Goal: Task Accomplishment & Management: Use online tool/utility

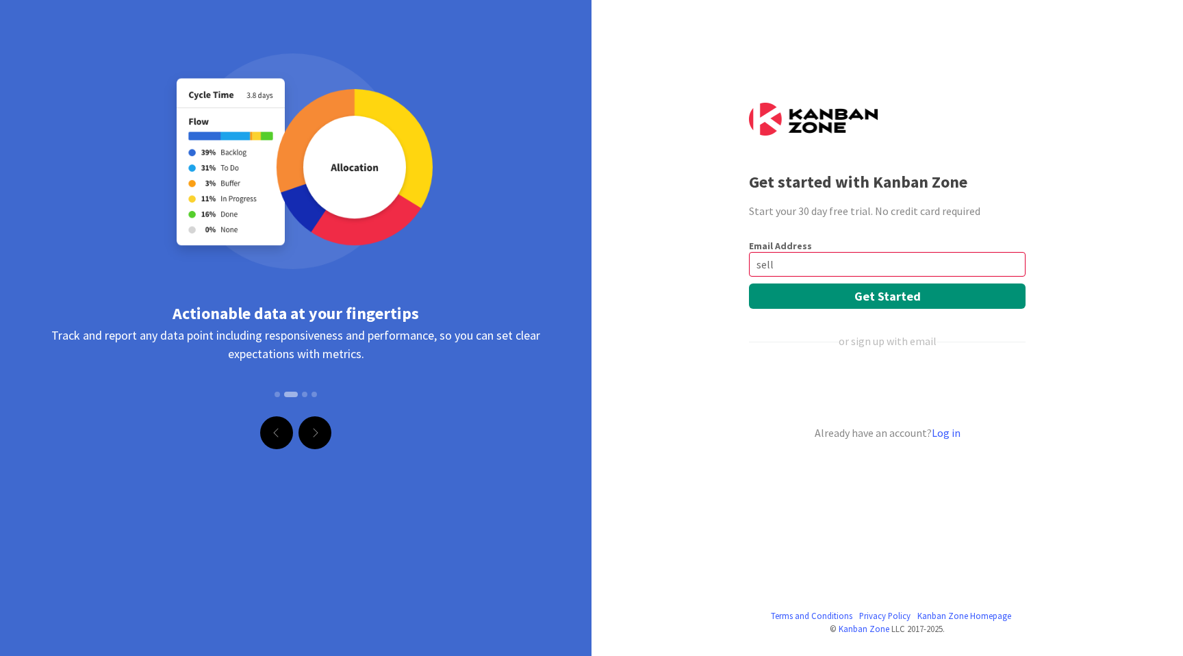
type input "[EMAIL_ADDRESS][DOMAIN_NAME]"
click at [879, 294] on button "Get Started" at bounding box center [887, 295] width 277 height 25
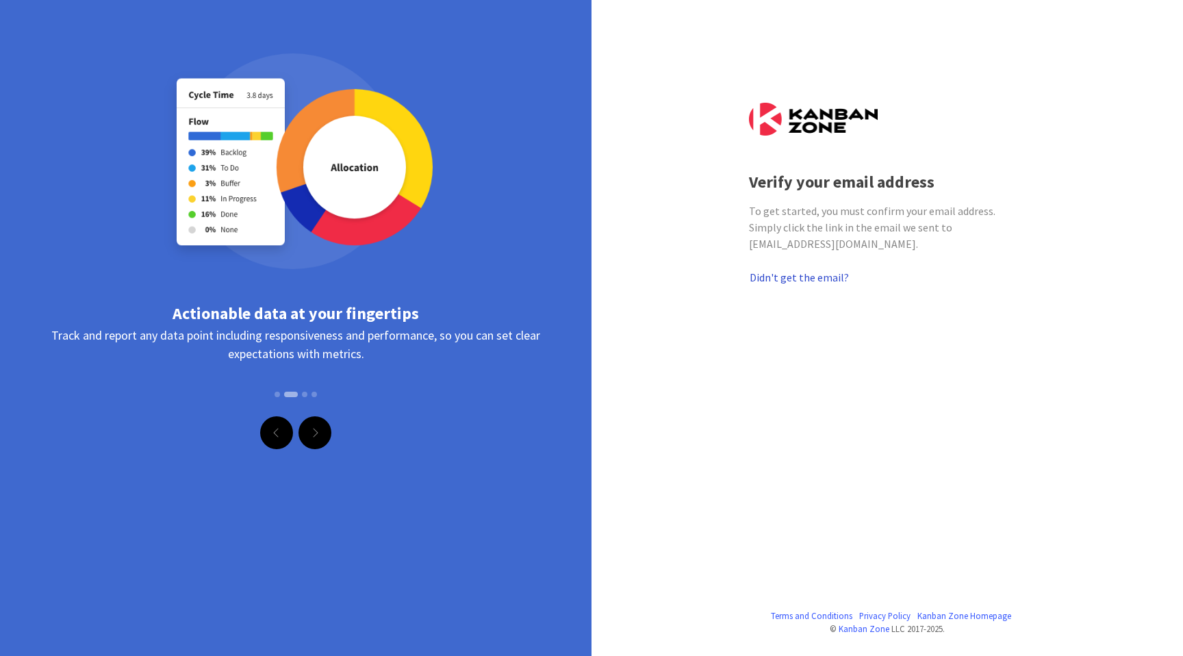
click at [826, 268] on button "Didn't get the email?" at bounding box center [799, 277] width 101 height 18
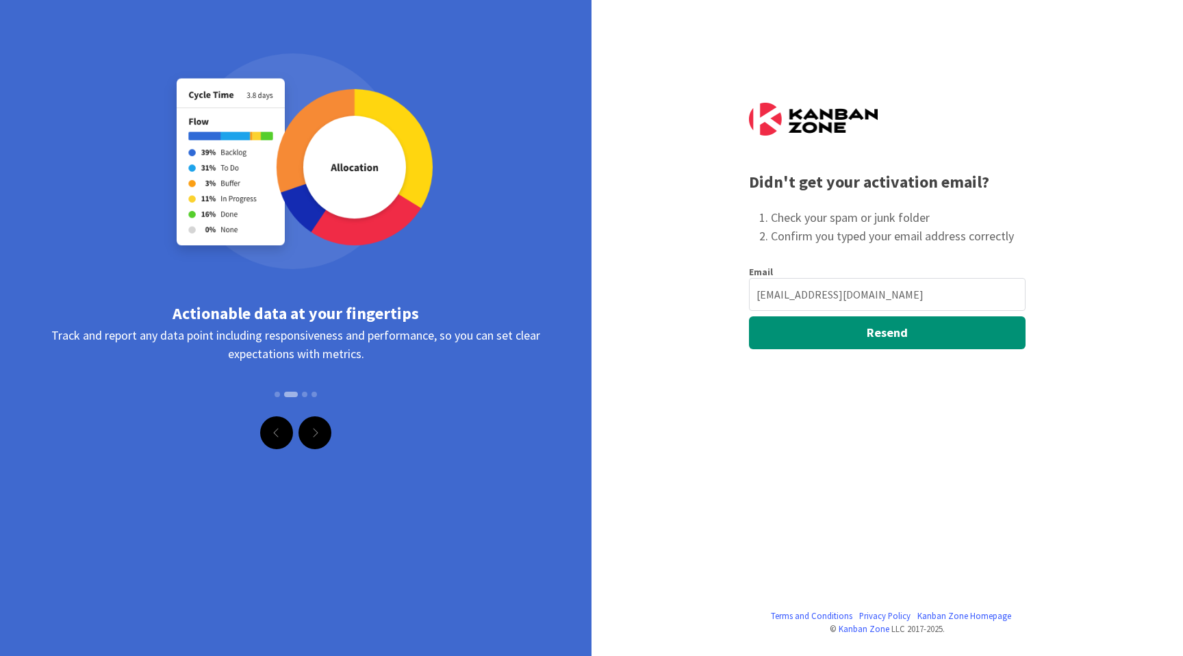
drag, startPoint x: 876, startPoint y: 294, endPoint x: 735, endPoint y: 292, distance: 141.1
click at [735, 292] on div "Terms and Conditions Privacy Policy Kanban Zone Homepage © Kanban Zone LLC 2017…" at bounding box center [591, 328] width 1183 height 656
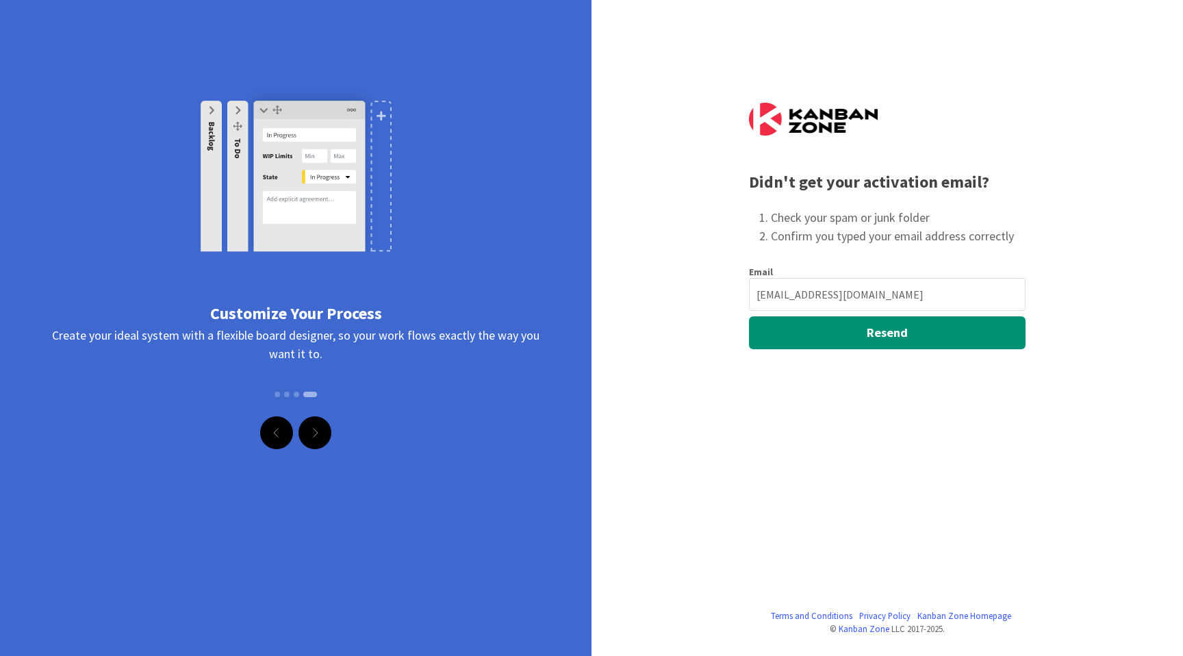
type input "stephellison@verizon.net"
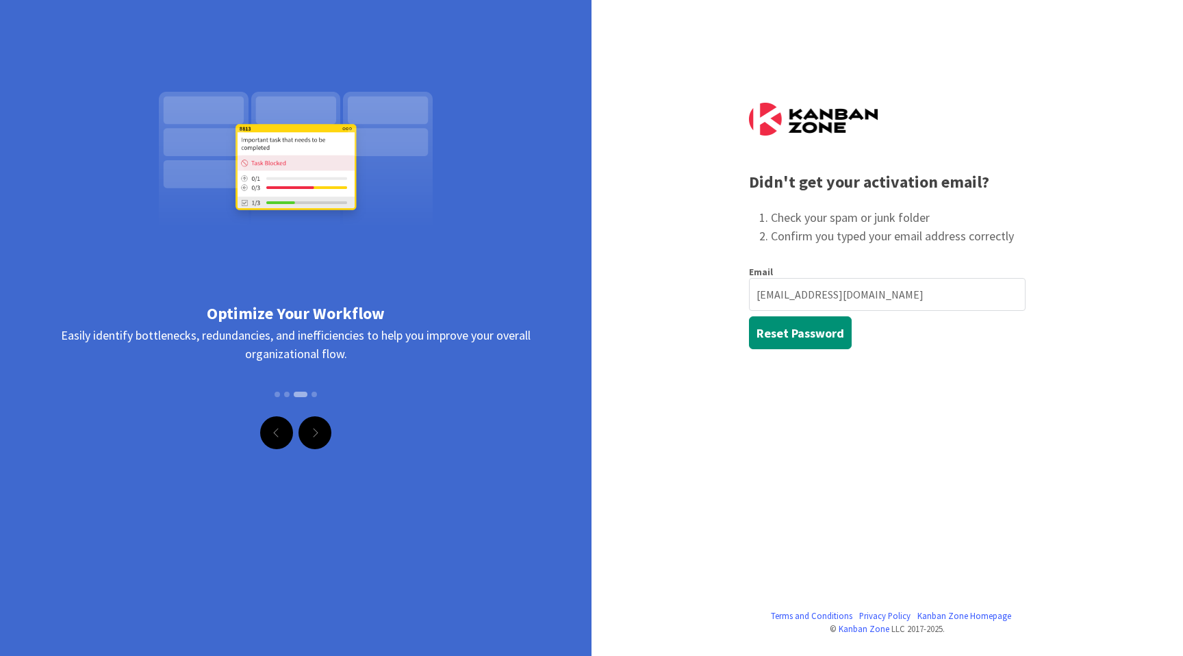
type input "[EMAIL_ADDRESS][DOMAIN_NAME]"
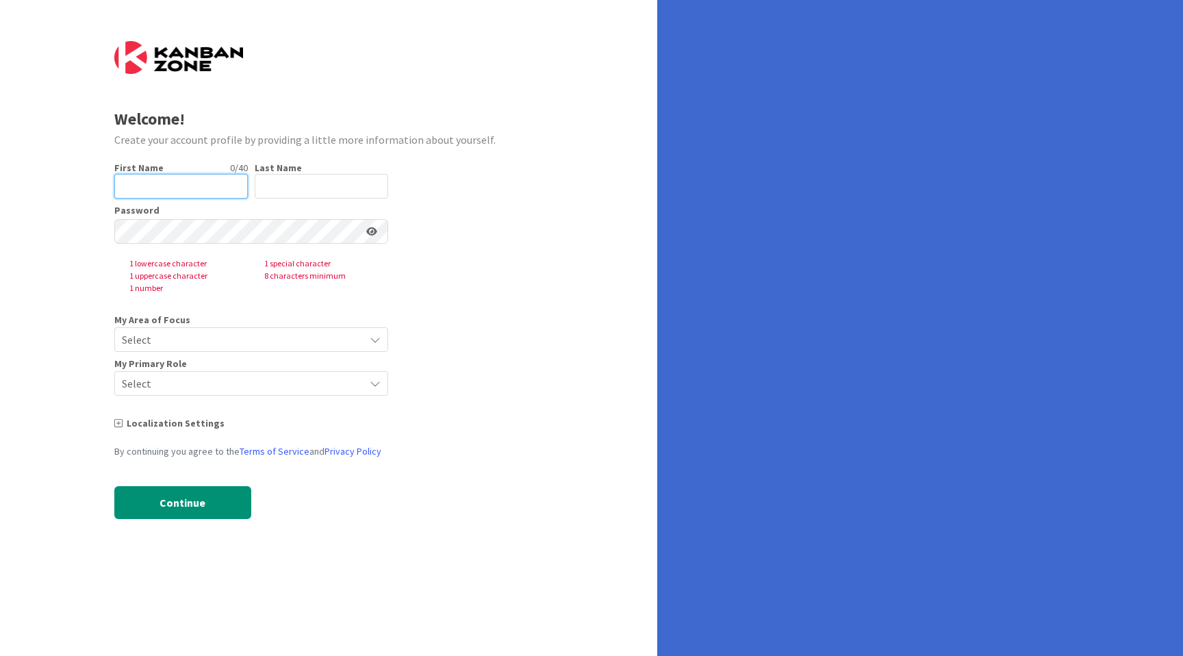
click at [197, 189] on input "text" at bounding box center [181, 186] width 134 height 25
type input "[PERSON_NAME]"
click at [268, 184] on input "text" at bounding box center [322, 186] width 134 height 25
type input "ellison"
click at [455, 214] on form "Welcome! Create your account profile by providing a little more information abo…" at bounding box center [328, 290] width 429 height 498
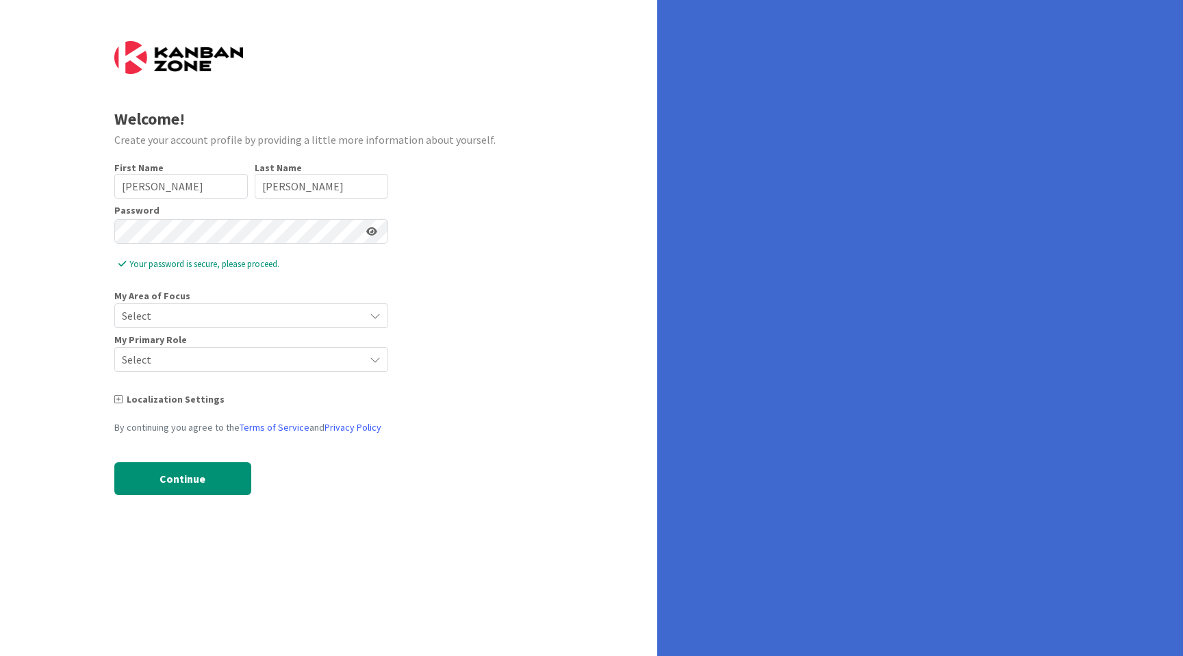
click at [376, 233] on icon at bounding box center [371, 232] width 11 height 10
click at [196, 317] on span "Select" at bounding box center [240, 315] width 236 height 19
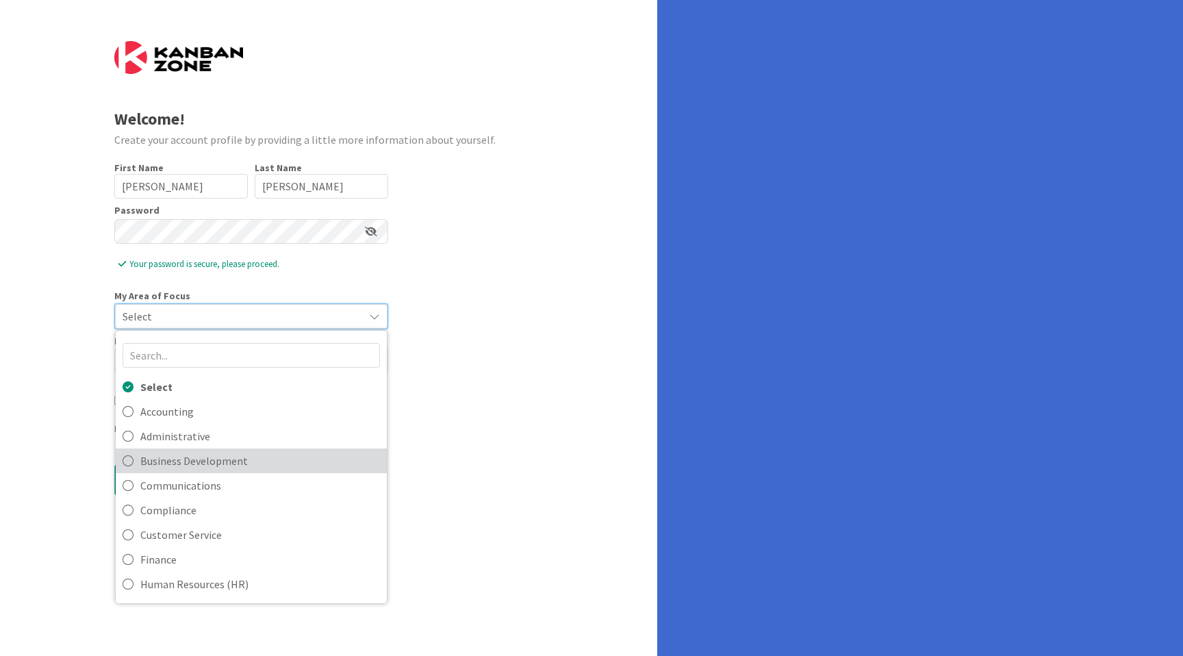
click at [202, 459] on span "Business Development" at bounding box center [260, 461] width 240 height 21
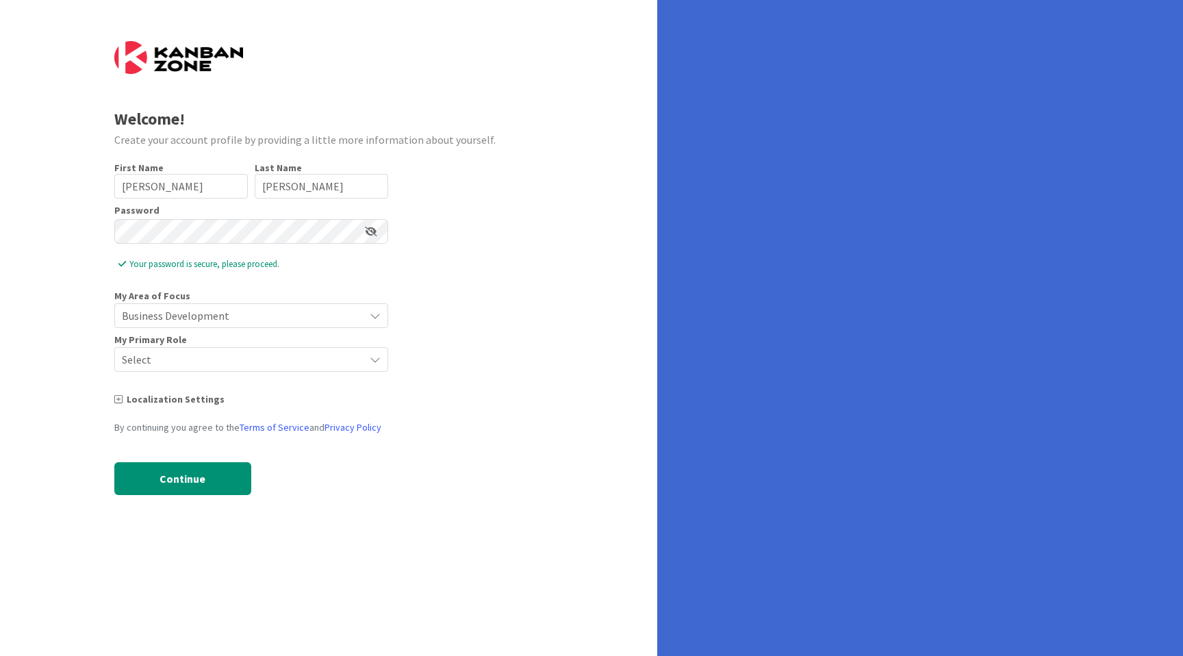
click at [183, 362] on span "Select" at bounding box center [240, 359] width 236 height 19
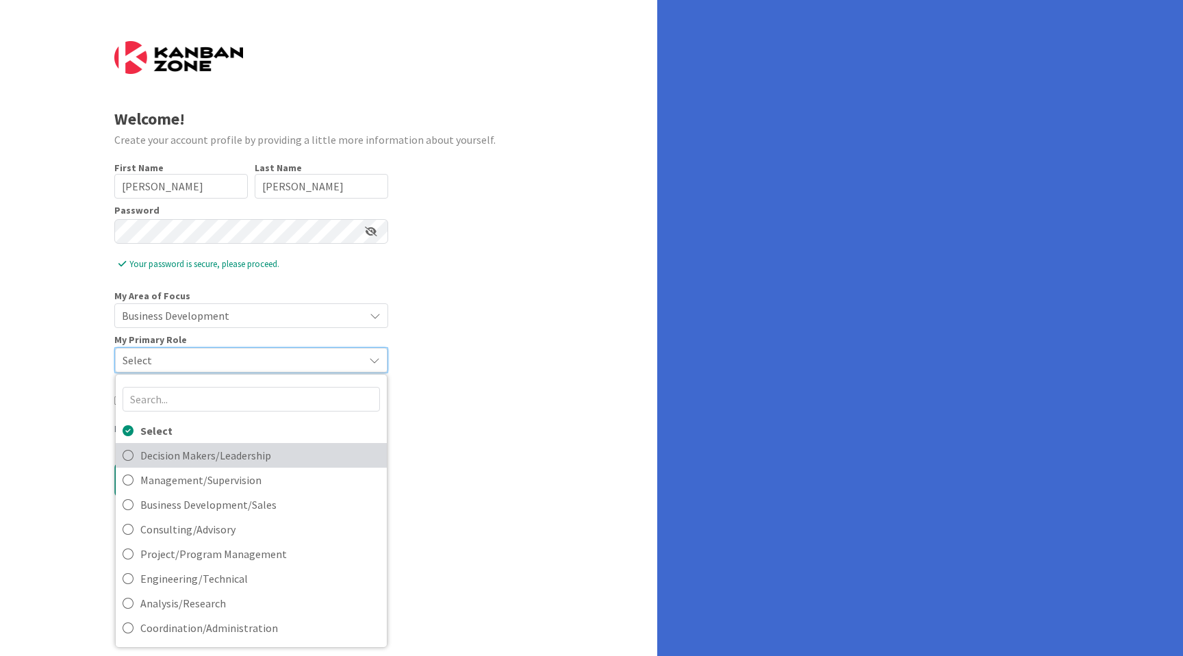
click at [201, 453] on span "Decision Makers/Leadership" at bounding box center [260, 455] width 240 height 21
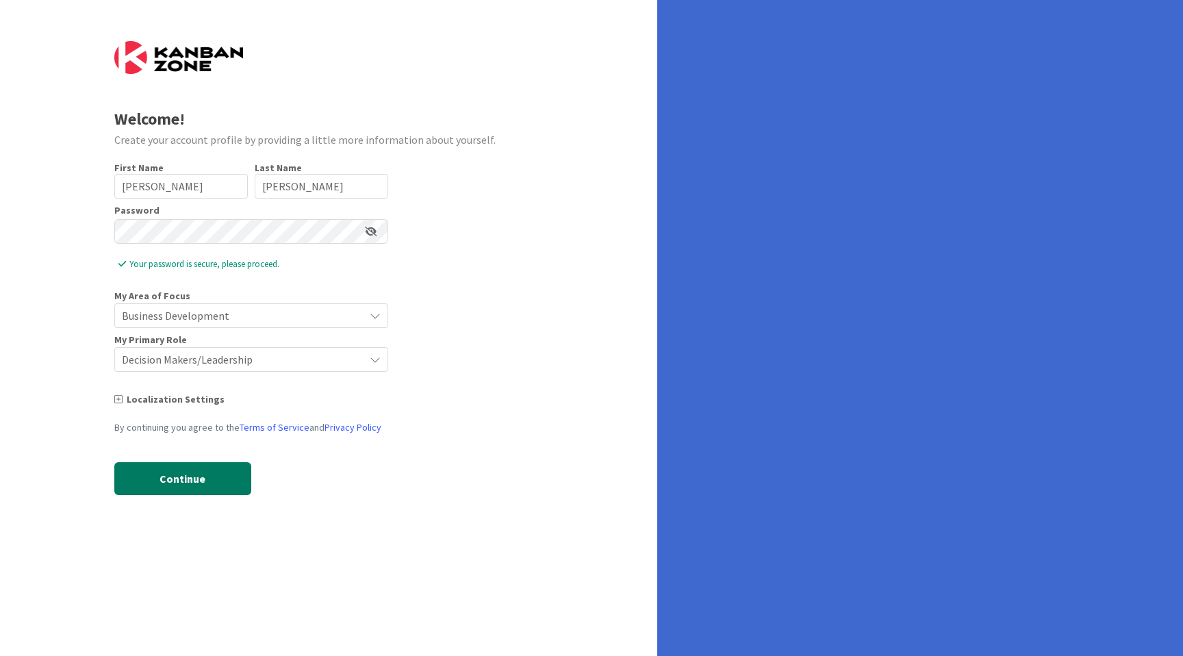
click at [204, 483] on button "Continue" at bounding box center [182, 478] width 137 height 33
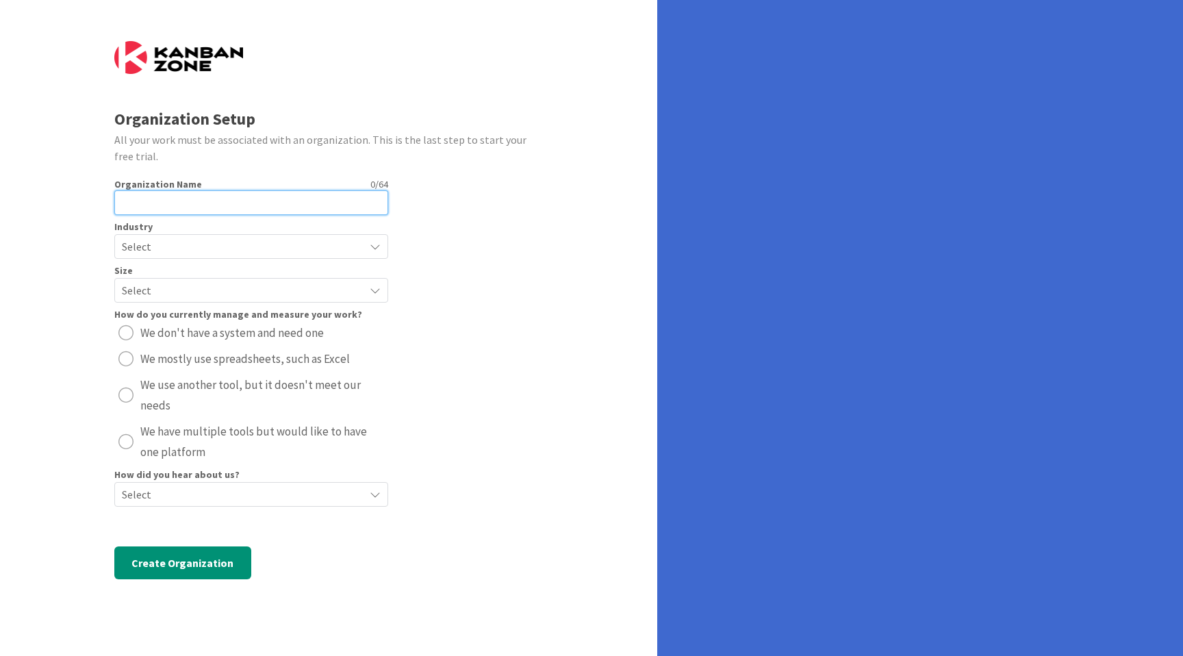
click at [217, 200] on input "text" at bounding box center [251, 202] width 274 height 25
type input "jnj"
click at [203, 246] on span "Select" at bounding box center [240, 246] width 236 height 19
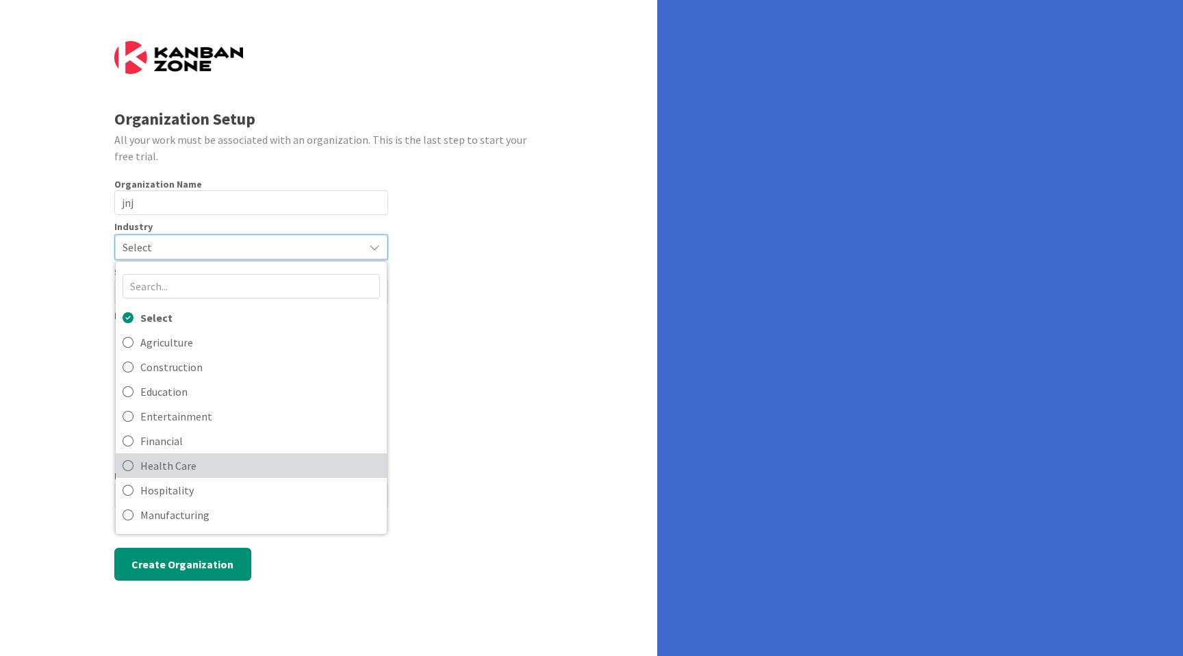
click at [219, 459] on span "Health Care" at bounding box center [260, 465] width 240 height 21
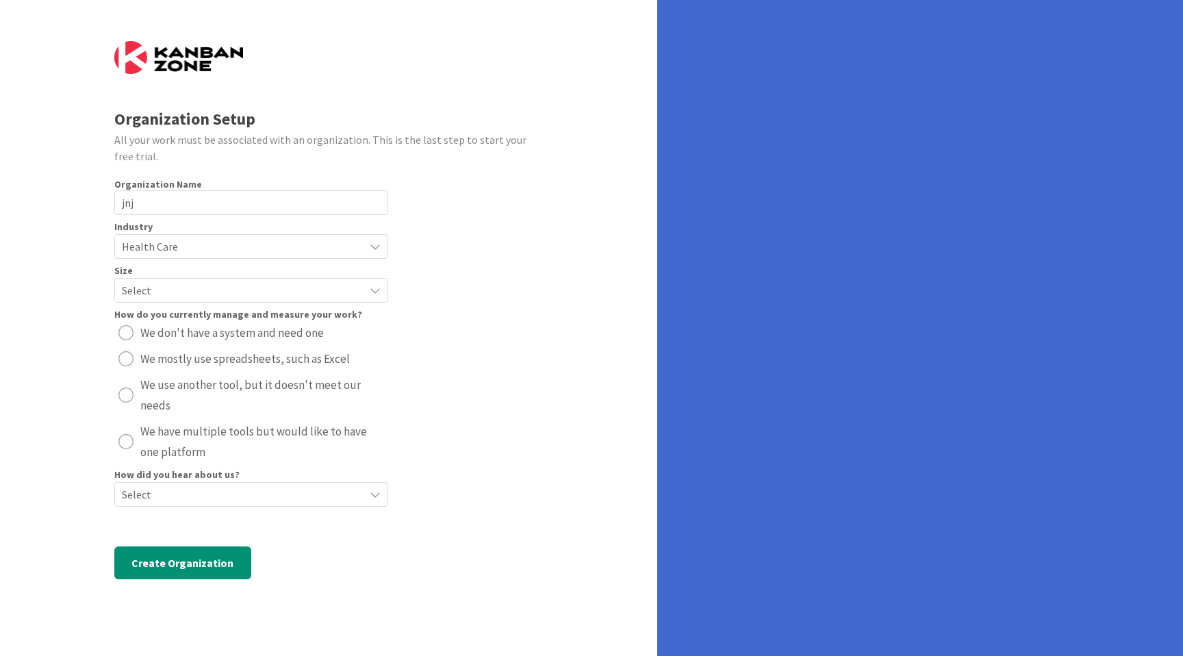
click at [175, 287] on span "Select" at bounding box center [240, 290] width 236 height 19
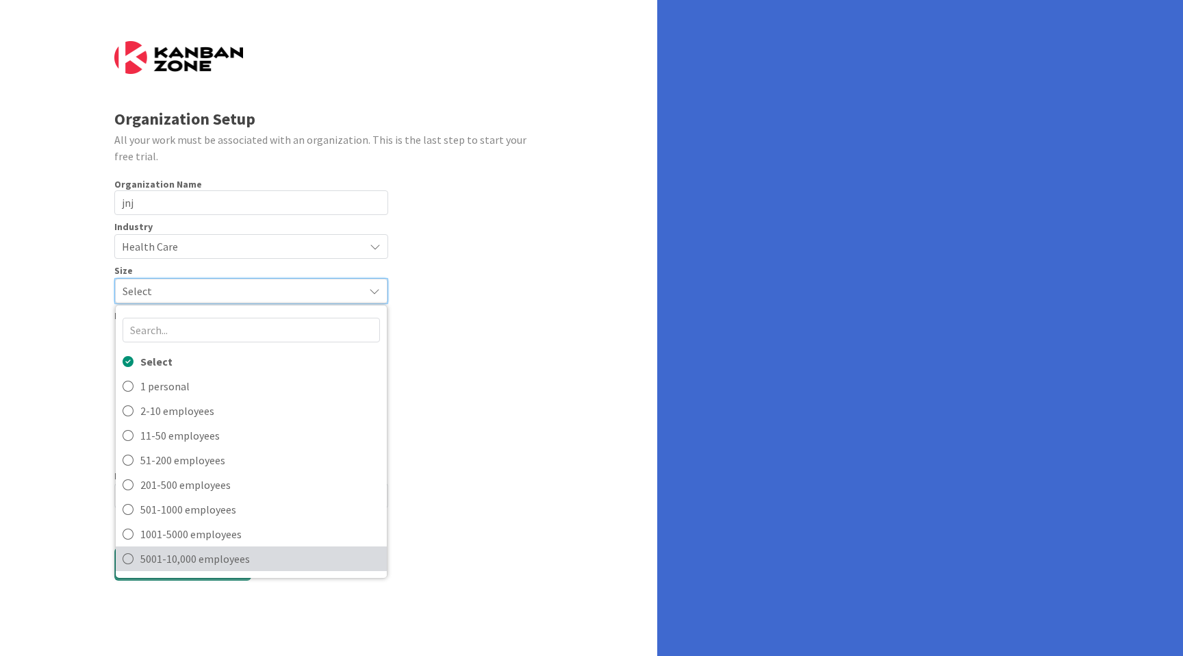
click at [232, 554] on span "5001-10,000 employees" at bounding box center [260, 558] width 240 height 21
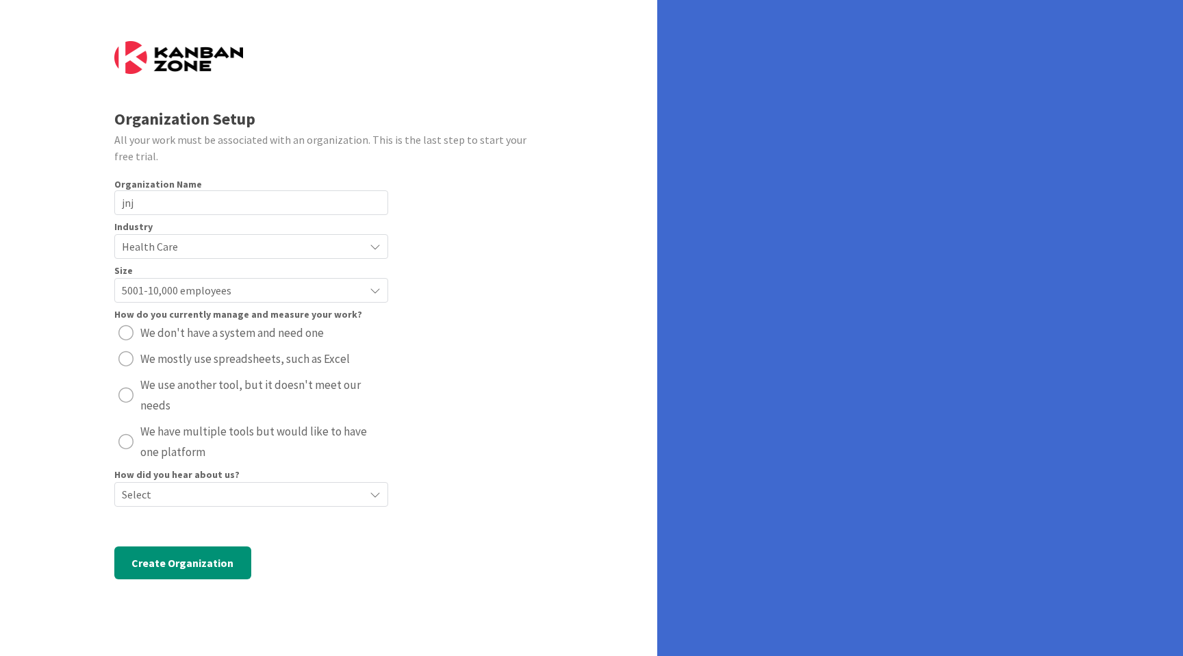
click at [127, 436] on div "radio" at bounding box center [125, 441] width 15 height 15
click at [182, 499] on span "Select" at bounding box center [240, 494] width 236 height 19
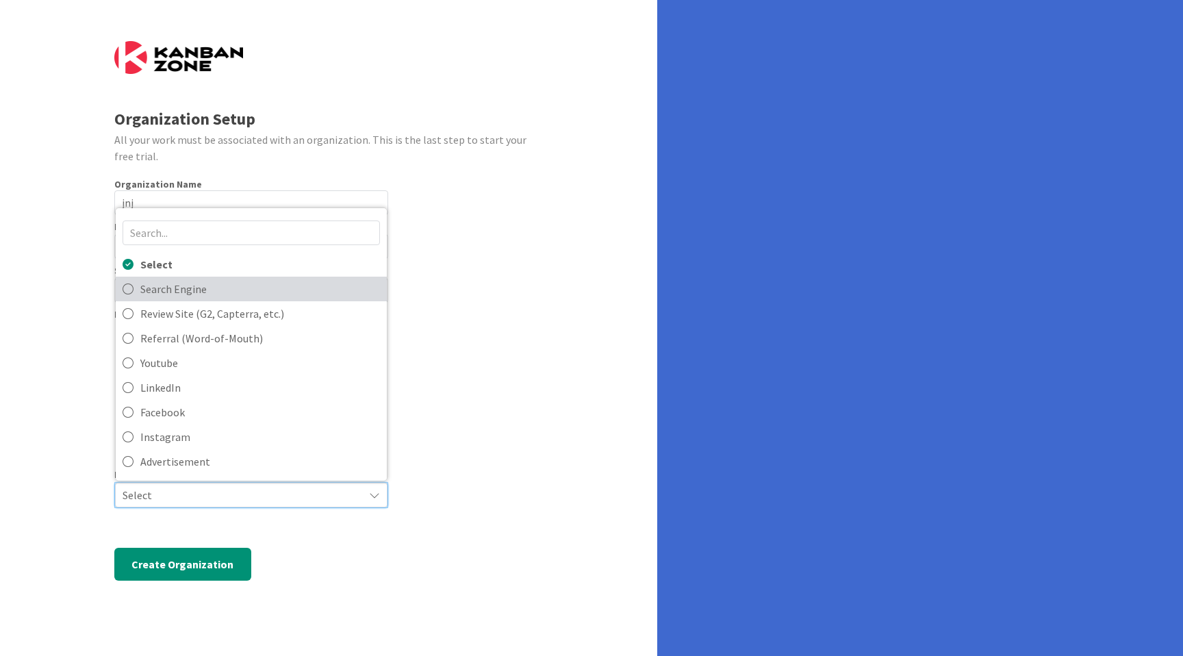
click at [171, 292] on span "Search Engine" at bounding box center [260, 289] width 240 height 21
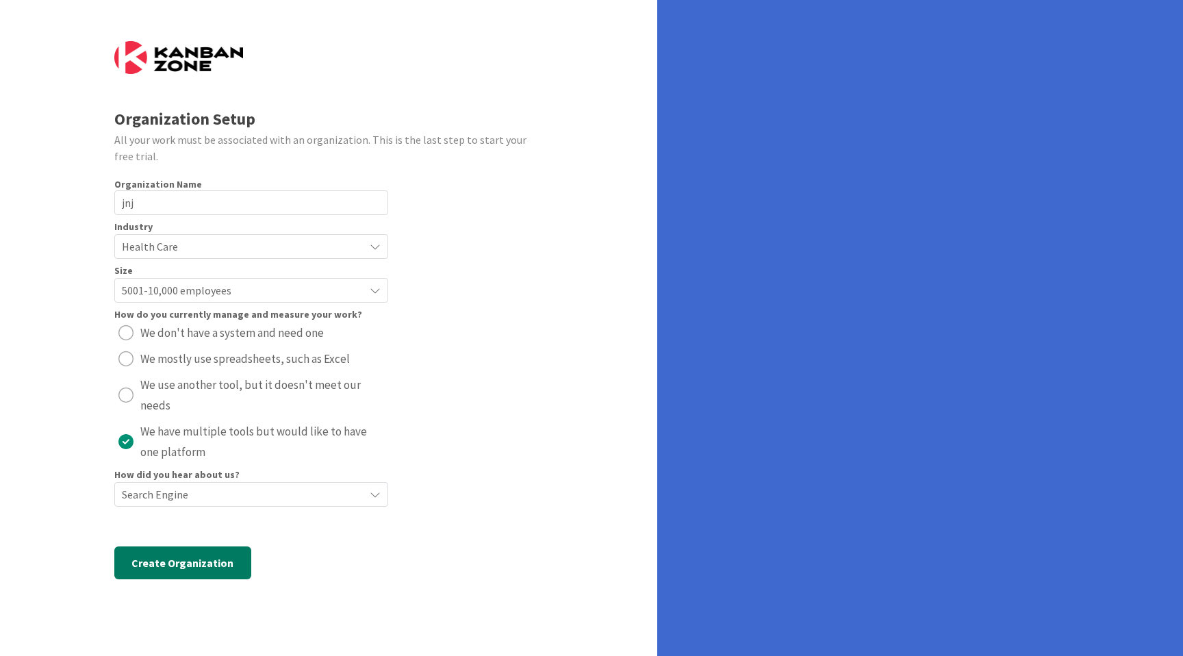
click at [201, 562] on button "Create Organization" at bounding box center [182, 562] width 137 height 33
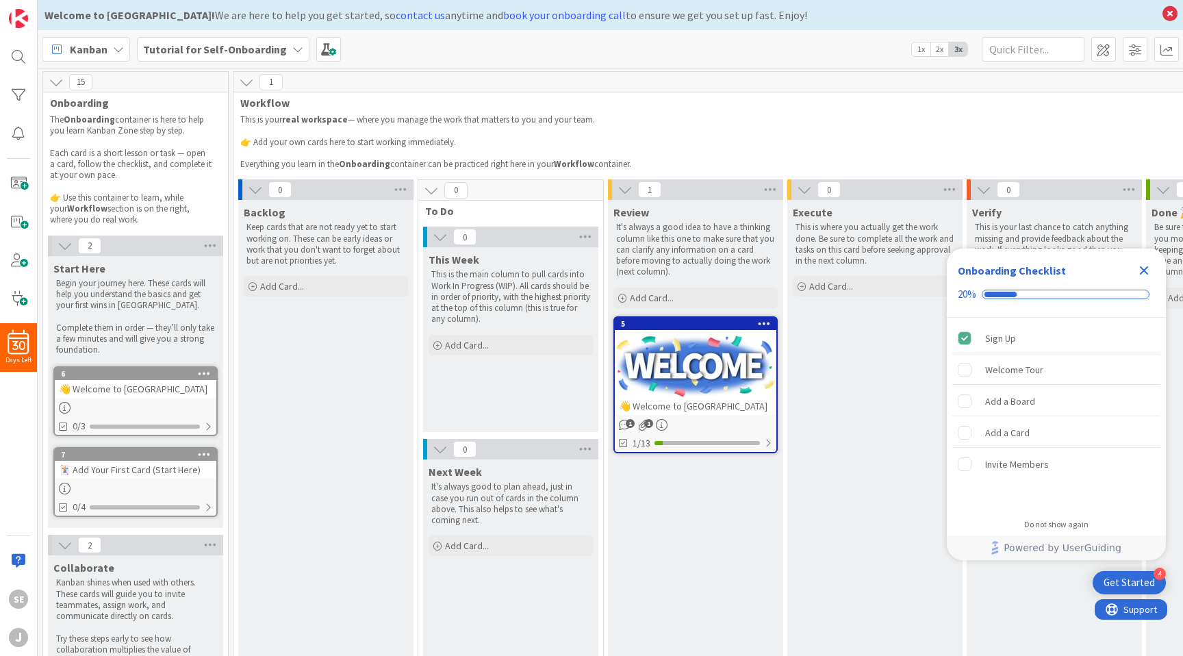
click at [764, 322] on icon at bounding box center [764, 323] width 13 height 10
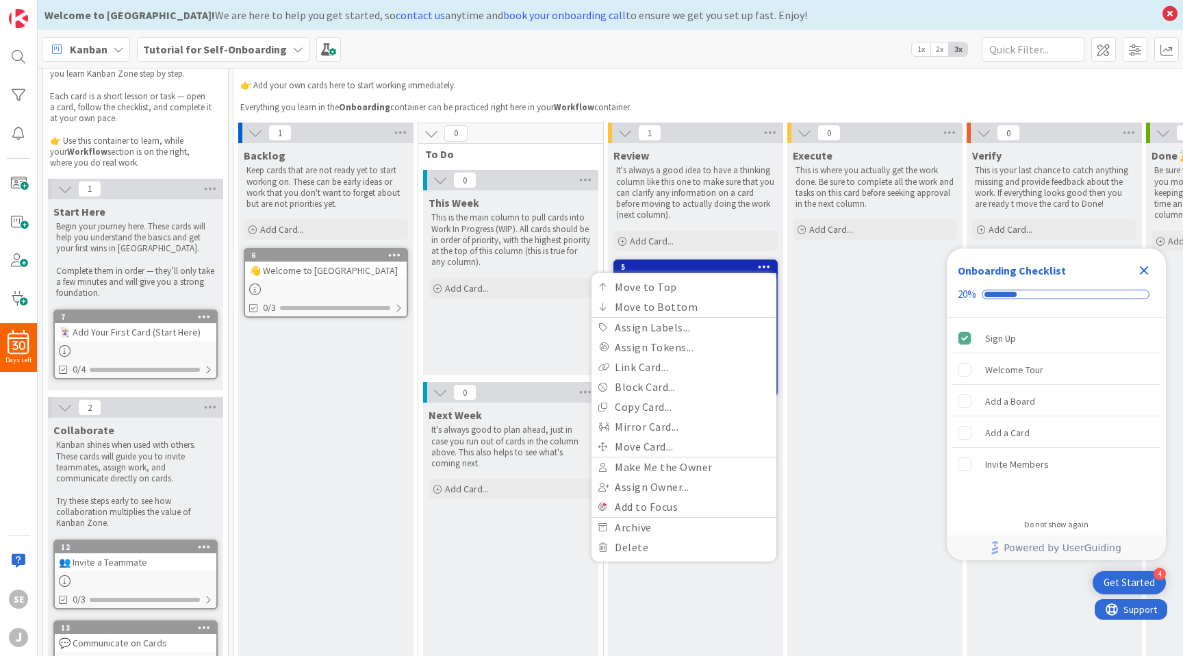
scroll to position [58, 0]
click at [1144, 270] on icon "Close Checklist" at bounding box center [1144, 270] width 9 height 9
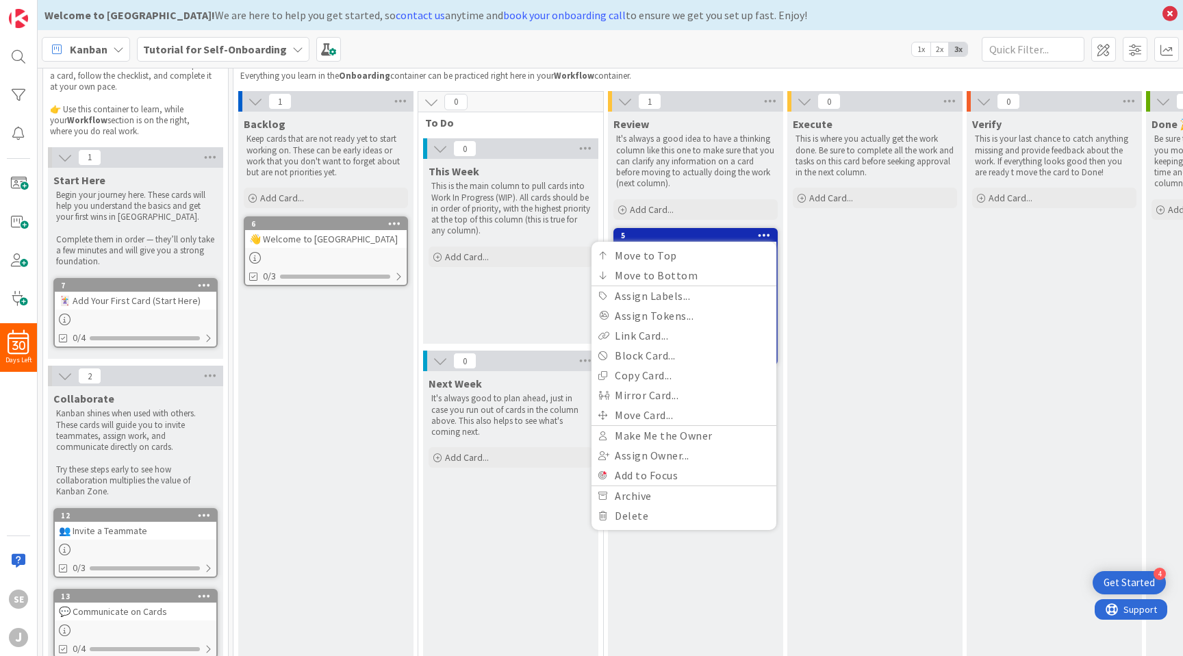
scroll to position [0, 0]
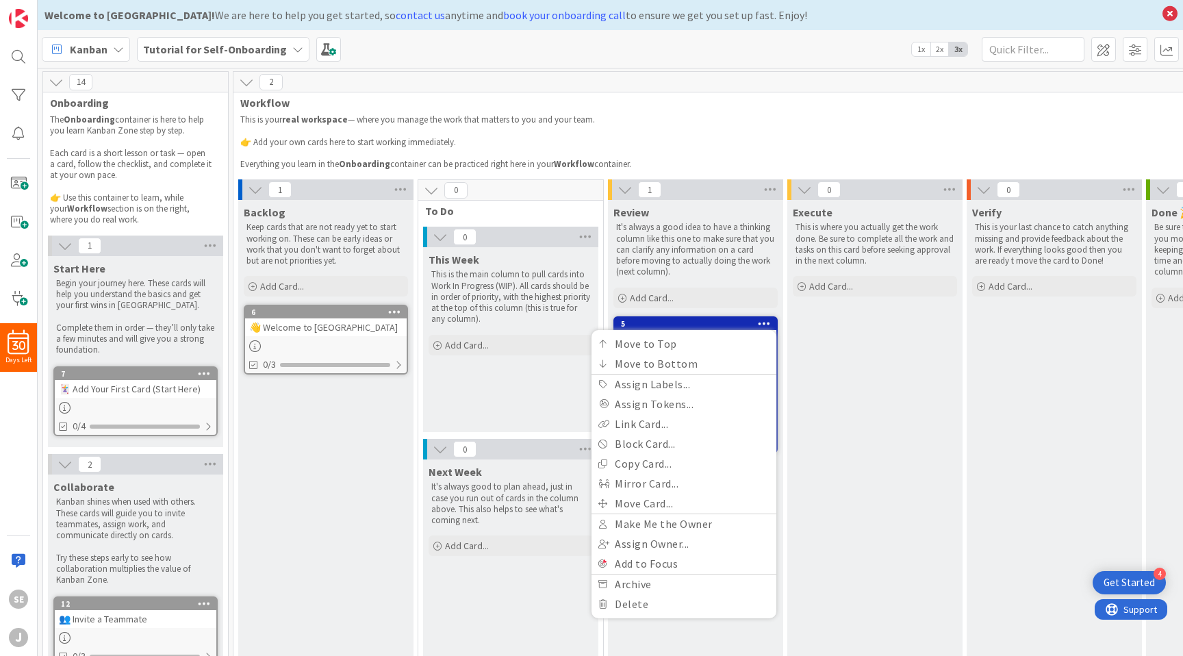
click at [624, 216] on span "Review" at bounding box center [631, 212] width 36 height 14
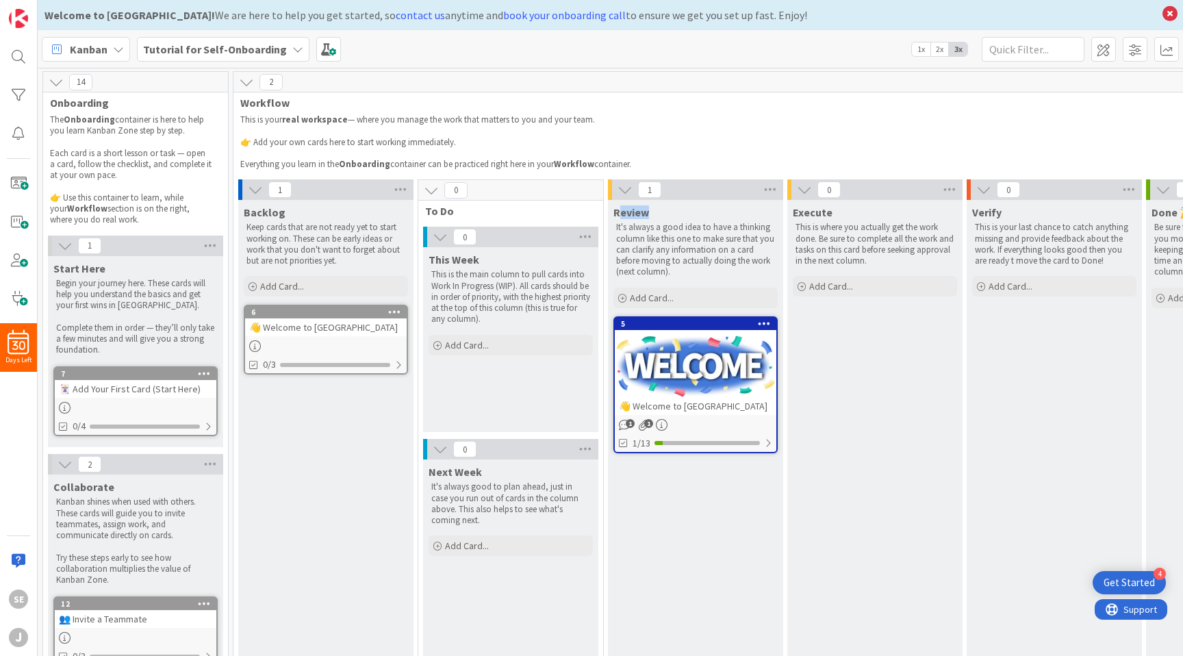
drag, startPoint x: 623, startPoint y: 214, endPoint x: 663, endPoint y: 212, distance: 40.4
click at [663, 212] on div "Review" at bounding box center [695, 212] width 164 height 14
drag, startPoint x: 654, startPoint y: 212, endPoint x: 614, endPoint y: 213, distance: 39.7
click at [614, 213] on div "Review" at bounding box center [695, 212] width 164 height 14
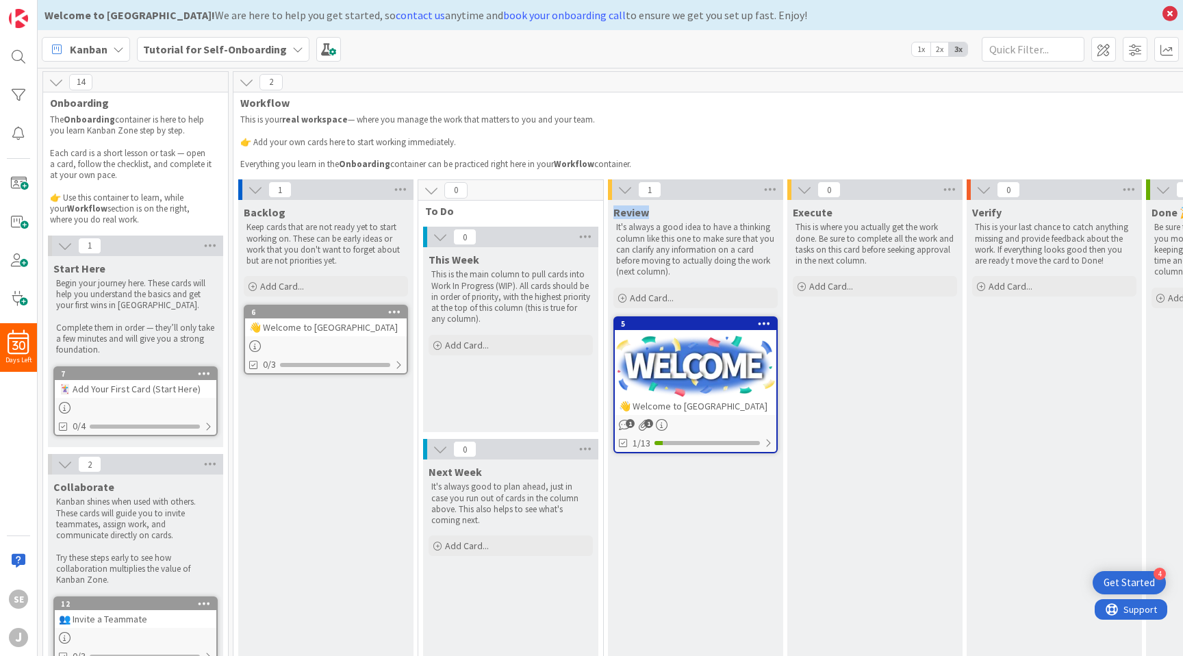
click at [764, 323] on icon at bounding box center [764, 323] width 13 height 10
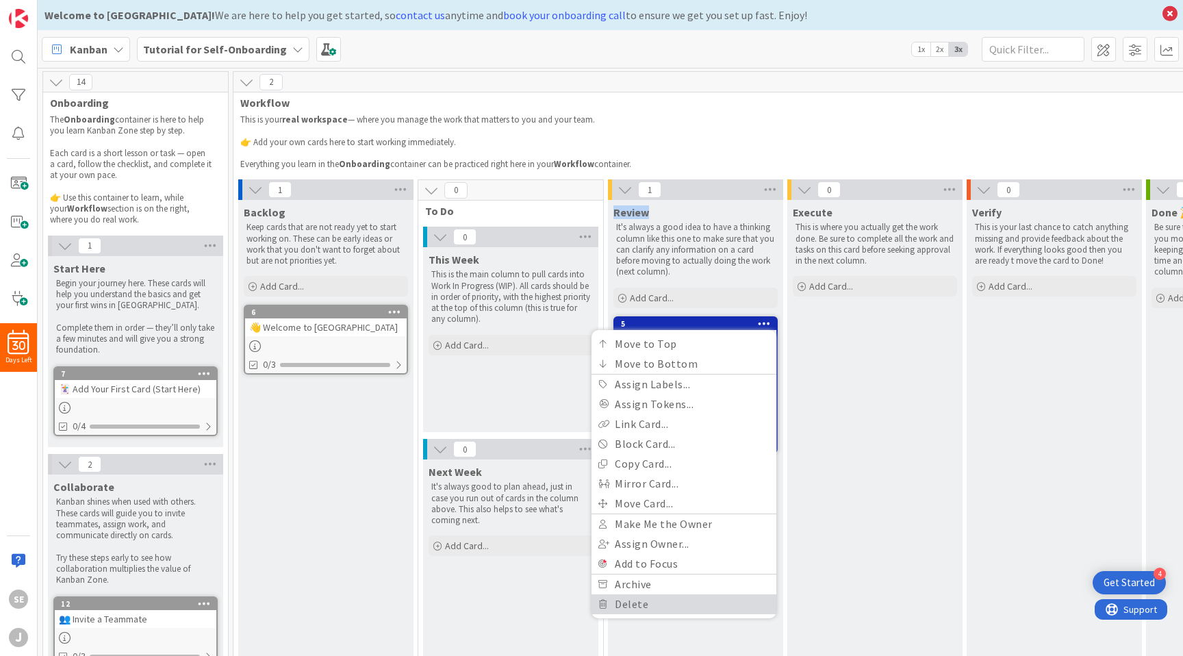
click at [671, 602] on link "Delete" at bounding box center [684, 604] width 185 height 20
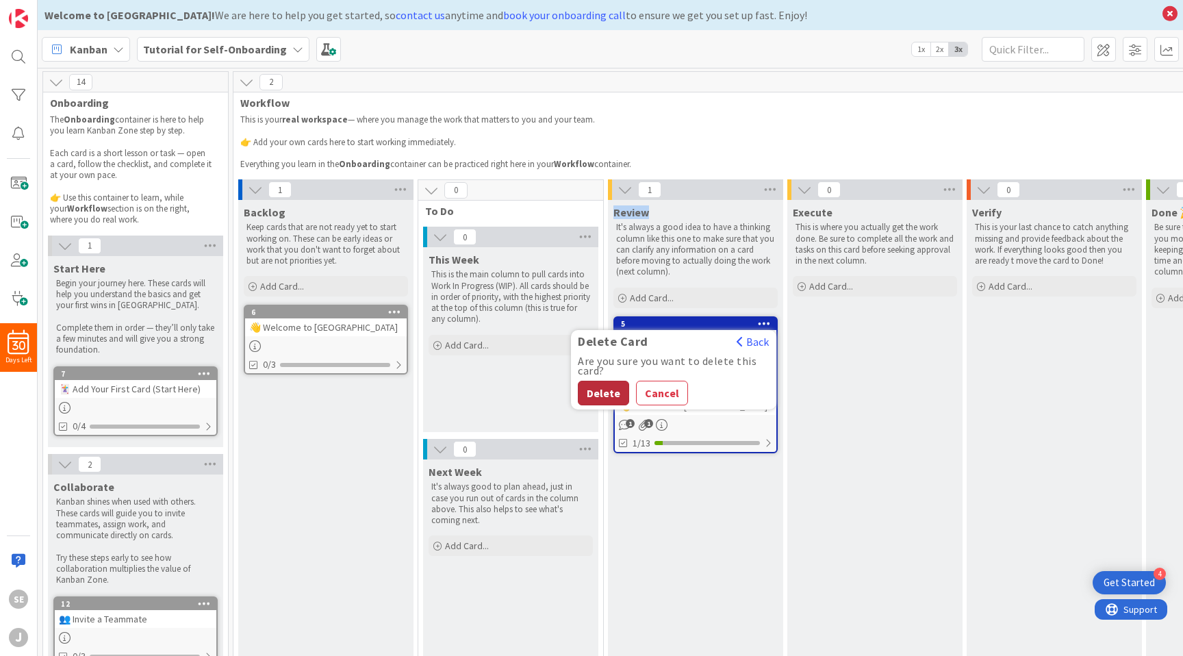
click at [603, 393] on button "Delete" at bounding box center [603, 393] width 51 height 25
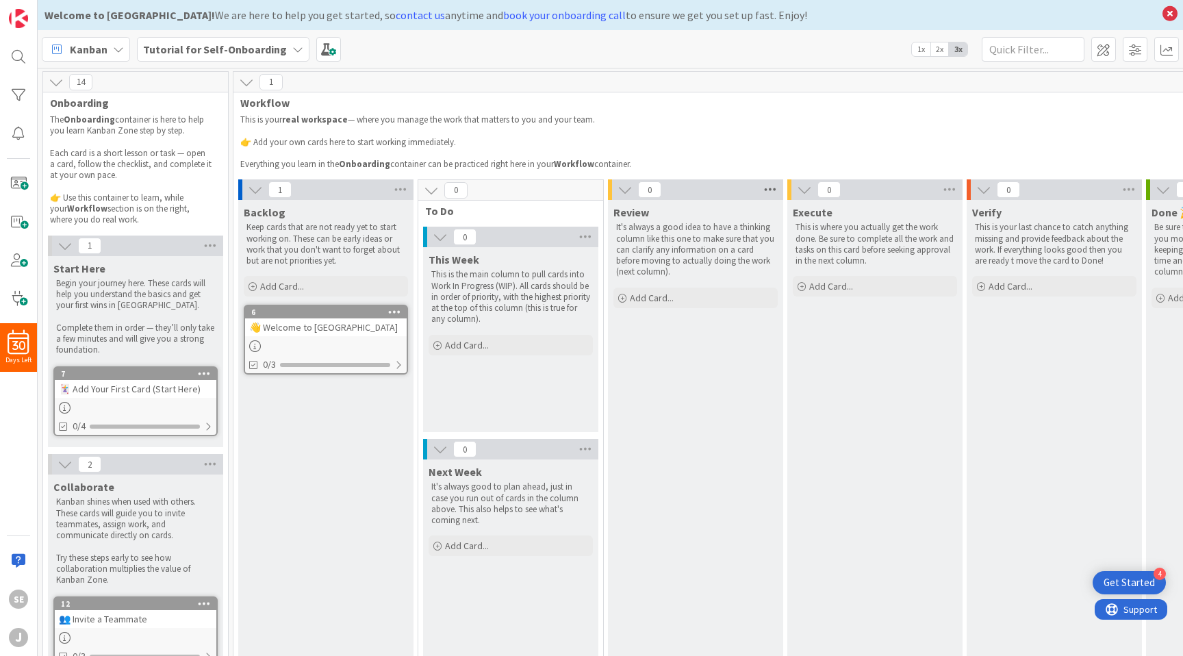
click at [768, 187] on icon at bounding box center [770, 189] width 18 height 21
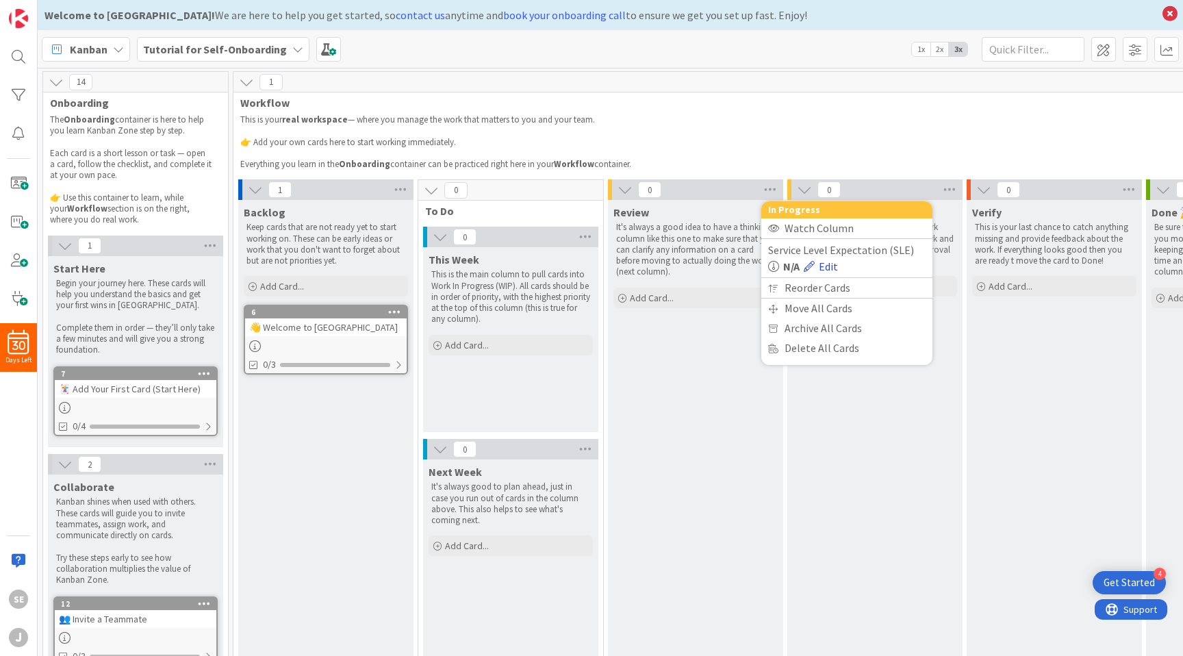
click at [830, 264] on link "Edit" at bounding box center [821, 266] width 34 height 16
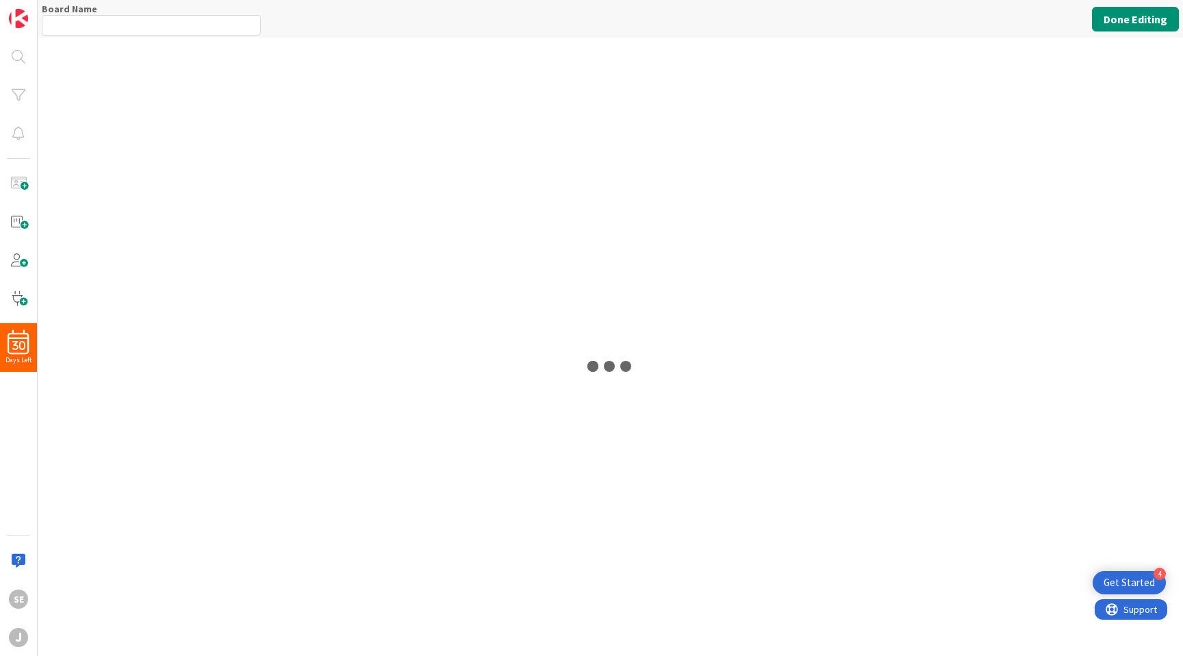
type input "Tutorial for Self-Onboarding"
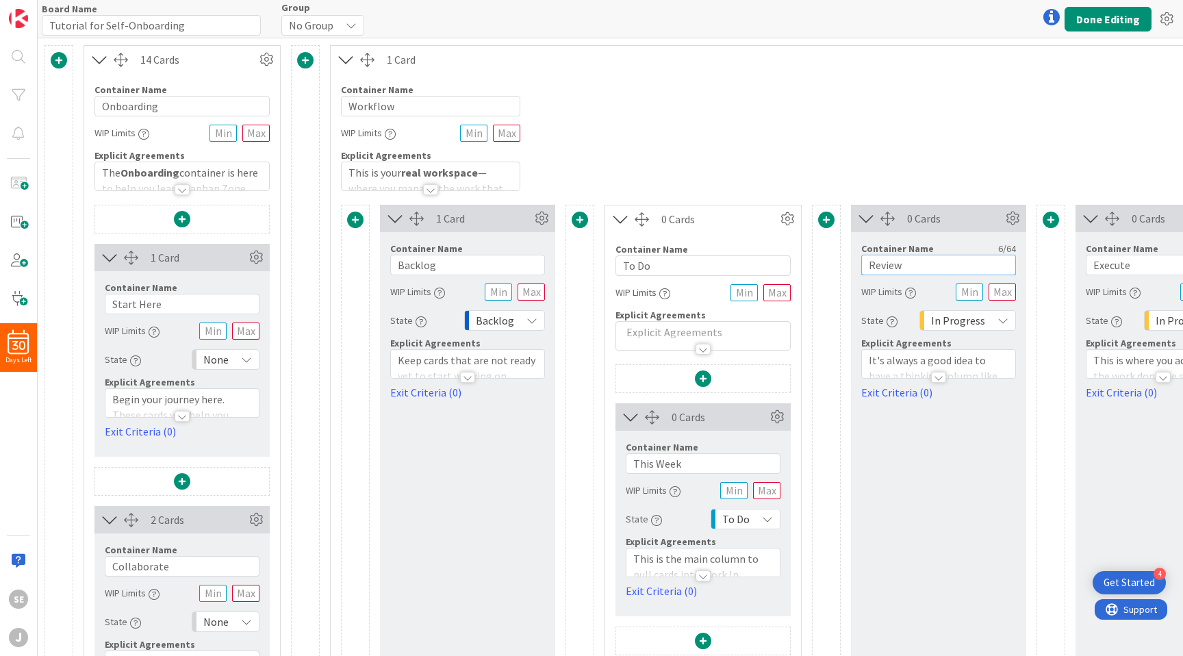
drag, startPoint x: 935, startPoint y: 268, endPoint x: 862, endPoint y: 264, distance: 73.4
click at [862, 264] on input "Review" at bounding box center [938, 265] width 155 height 21
click at [924, 265] on input "Review" at bounding box center [938, 265] width 155 height 21
drag, startPoint x: 915, startPoint y: 264, endPoint x: 865, endPoint y: 262, distance: 50.0
click at [865, 262] on input "Review" at bounding box center [938, 265] width 155 height 21
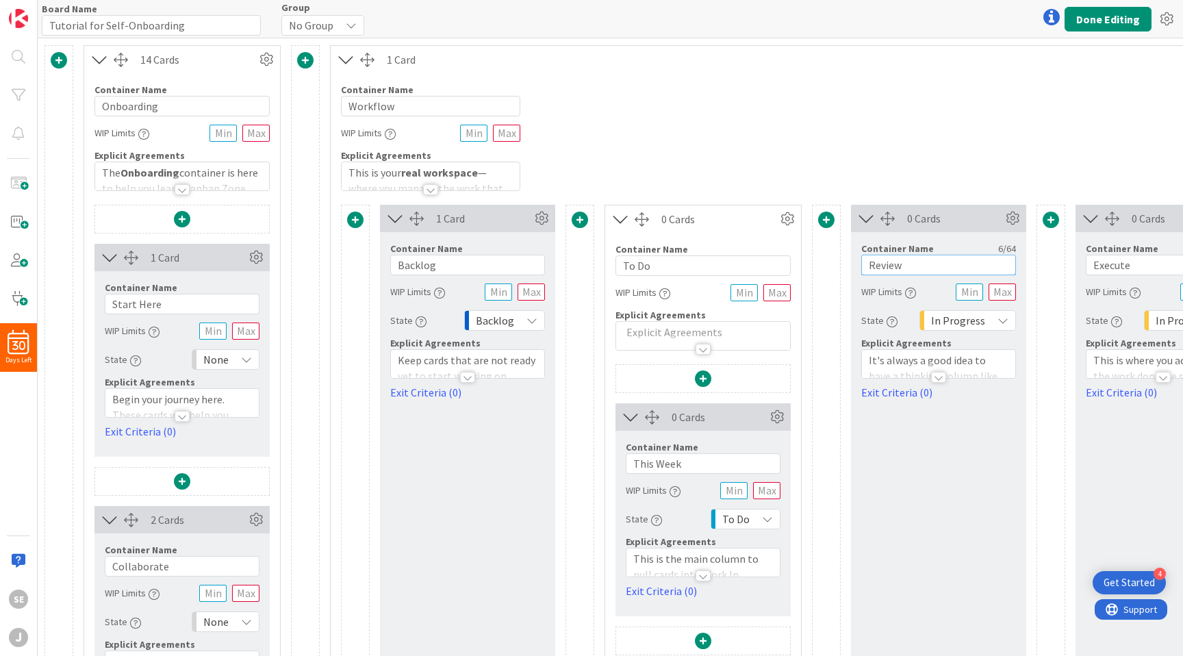
click at [940, 258] on input "Review" at bounding box center [938, 265] width 155 height 21
drag, startPoint x: 883, startPoint y: 257, endPoint x: 844, endPoint y: 257, distance: 39.7
click at [914, 261] on input "Review" at bounding box center [938, 265] width 155 height 21
drag, startPoint x: 922, startPoint y: 263, endPoint x: 867, endPoint y: 263, distance: 55.5
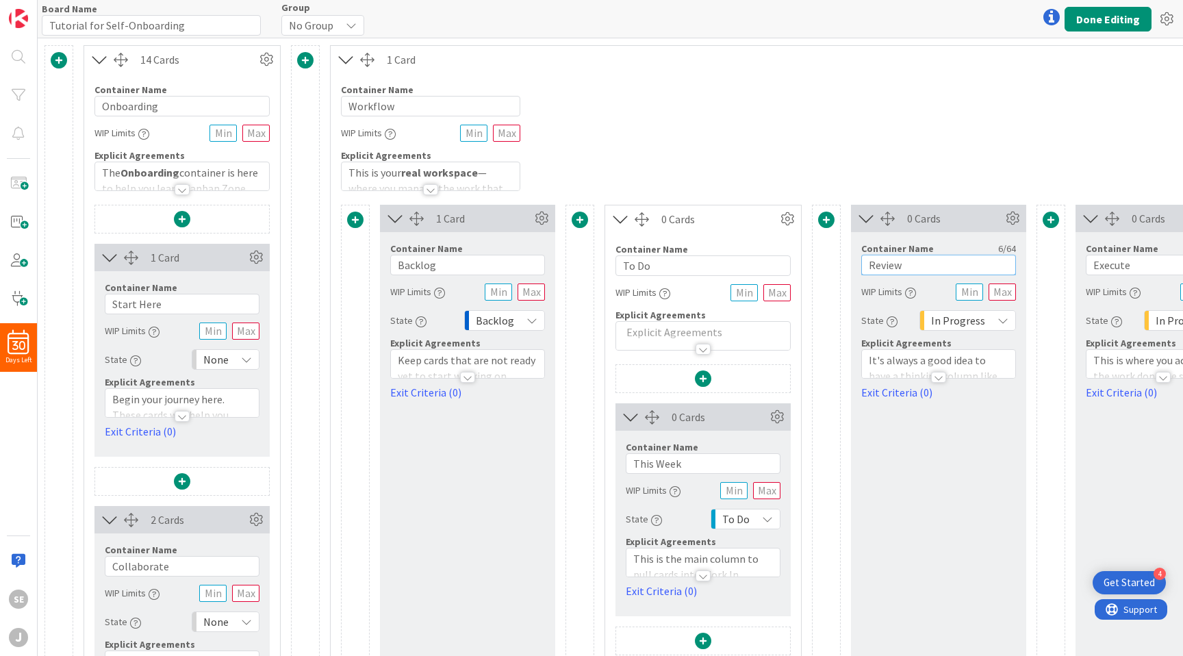
click at [867, 263] on input "Review" at bounding box center [938, 265] width 155 height 21
click at [937, 267] on input "Review" at bounding box center [938, 265] width 155 height 21
click at [1043, 140] on div "Container Name 8 / 64 Workflow WIP Limits Explicit Agreements This is your real…" at bounding box center [1040, 132] width 1419 height 118
drag, startPoint x: 1043, startPoint y: 140, endPoint x: 887, endPoint y: 135, distance: 156.2
click at [887, 135] on div "Container Name 8 / 64 Workflow WIP Limits Explicit Agreements This is your real…" at bounding box center [1040, 132] width 1419 height 118
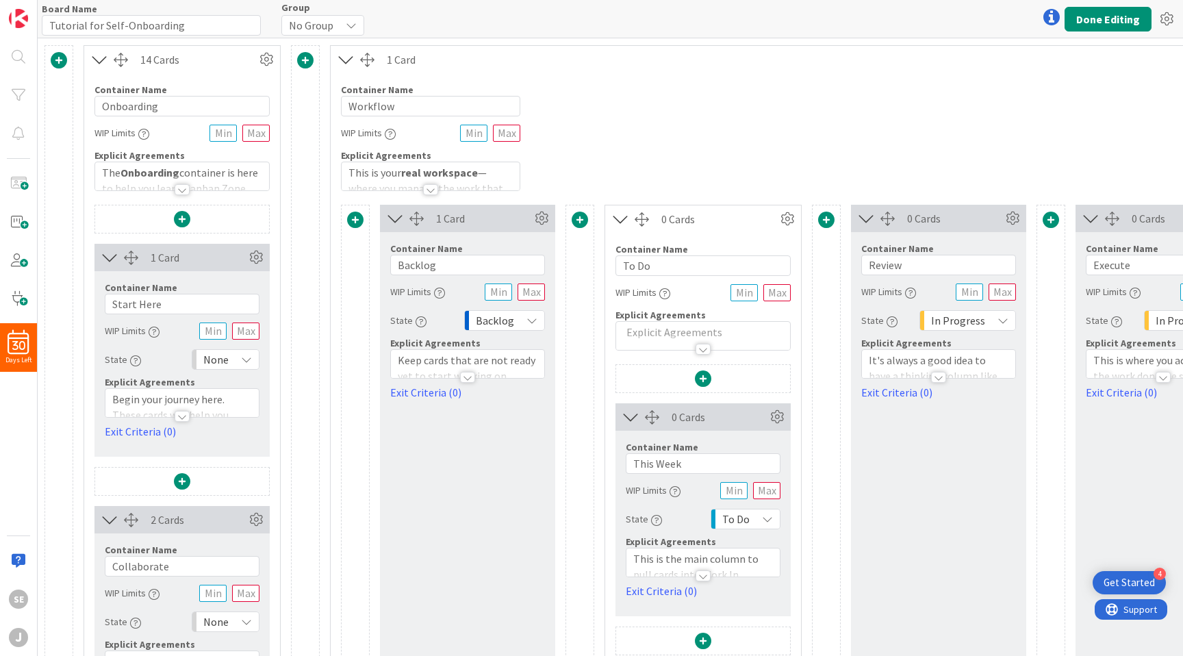
drag, startPoint x: 981, startPoint y: 146, endPoint x: 813, endPoint y: 644, distance: 525.9
click at [1106, 18] on button "Done Editing" at bounding box center [1108, 19] width 87 height 25
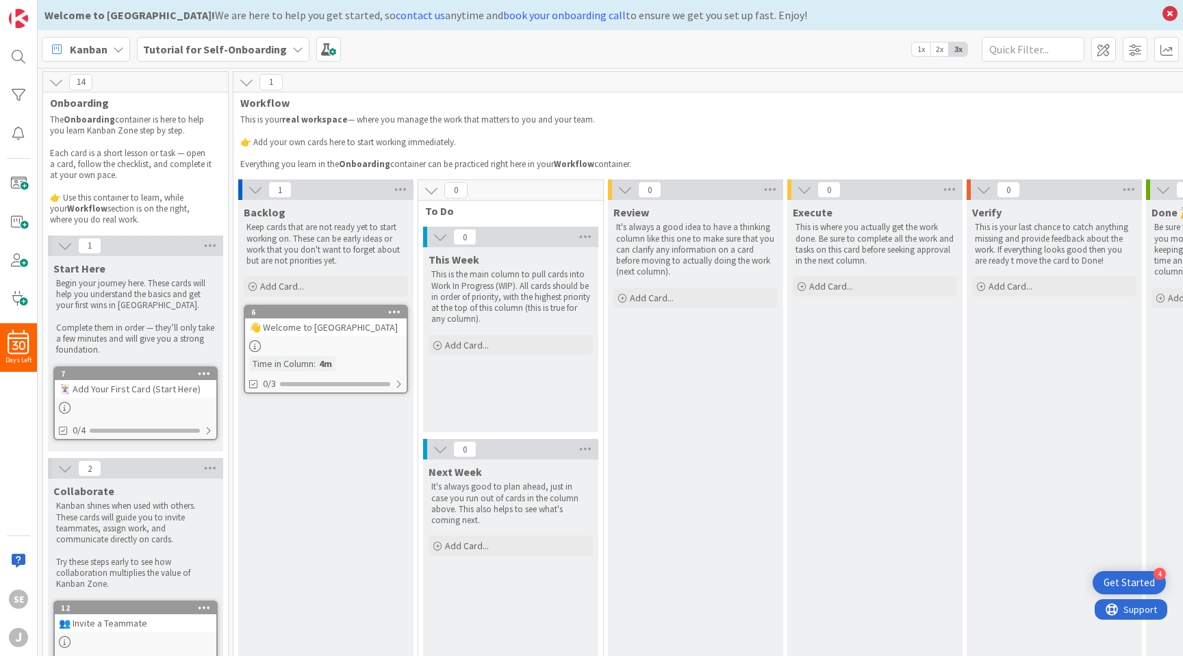
click at [394, 312] on icon at bounding box center [394, 312] width 13 height 10
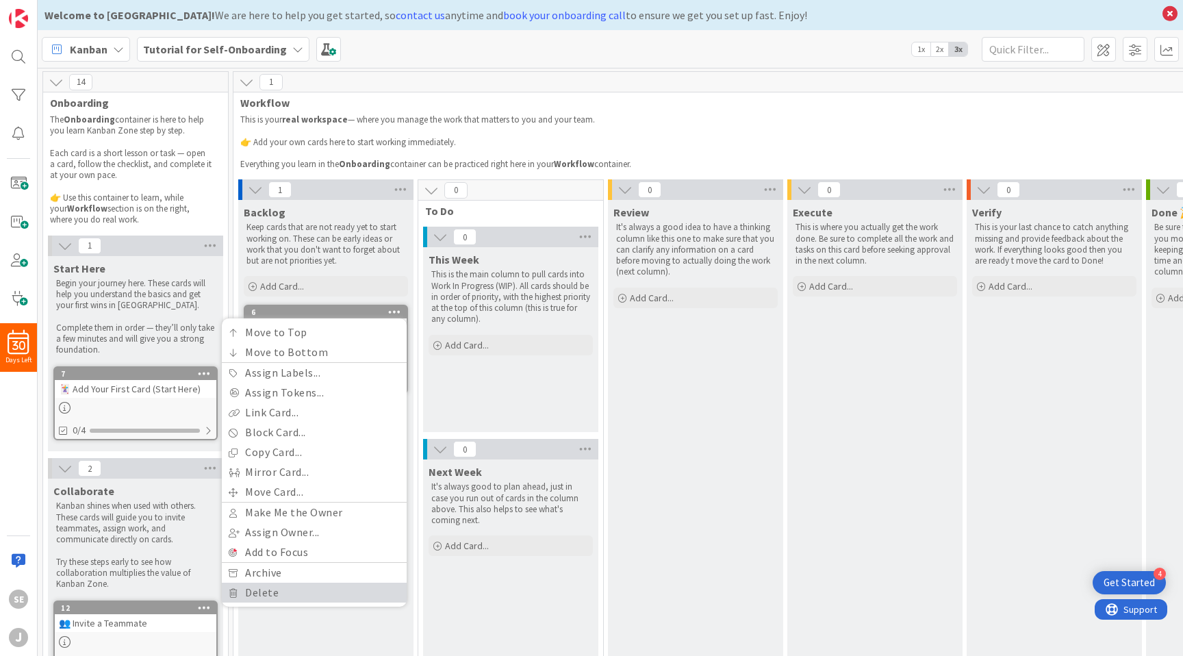
click at [300, 590] on link "Delete" at bounding box center [314, 593] width 185 height 20
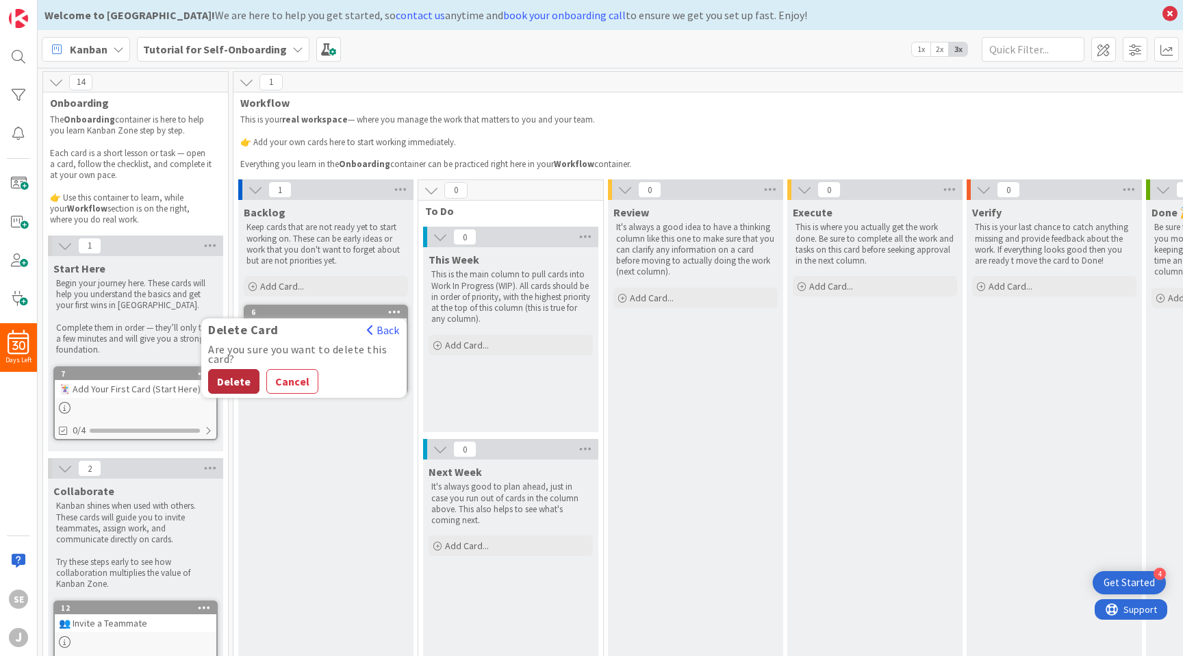
click at [238, 380] on button "Delete" at bounding box center [233, 381] width 51 height 25
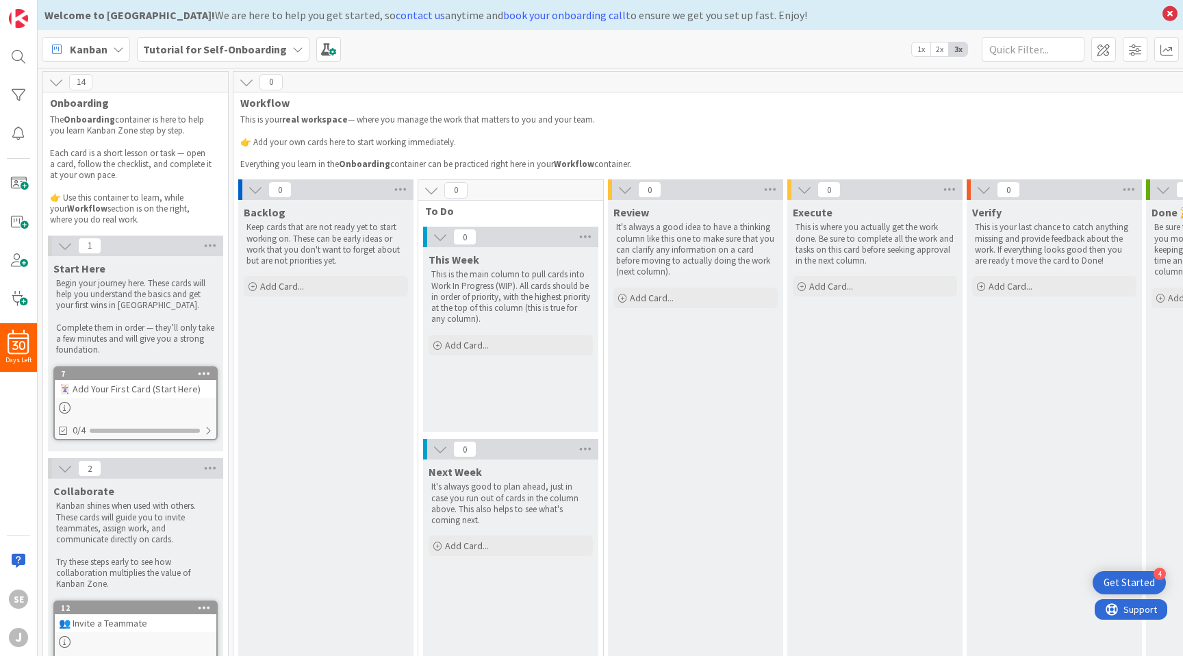
click at [55, 81] on icon at bounding box center [56, 82] width 15 height 15
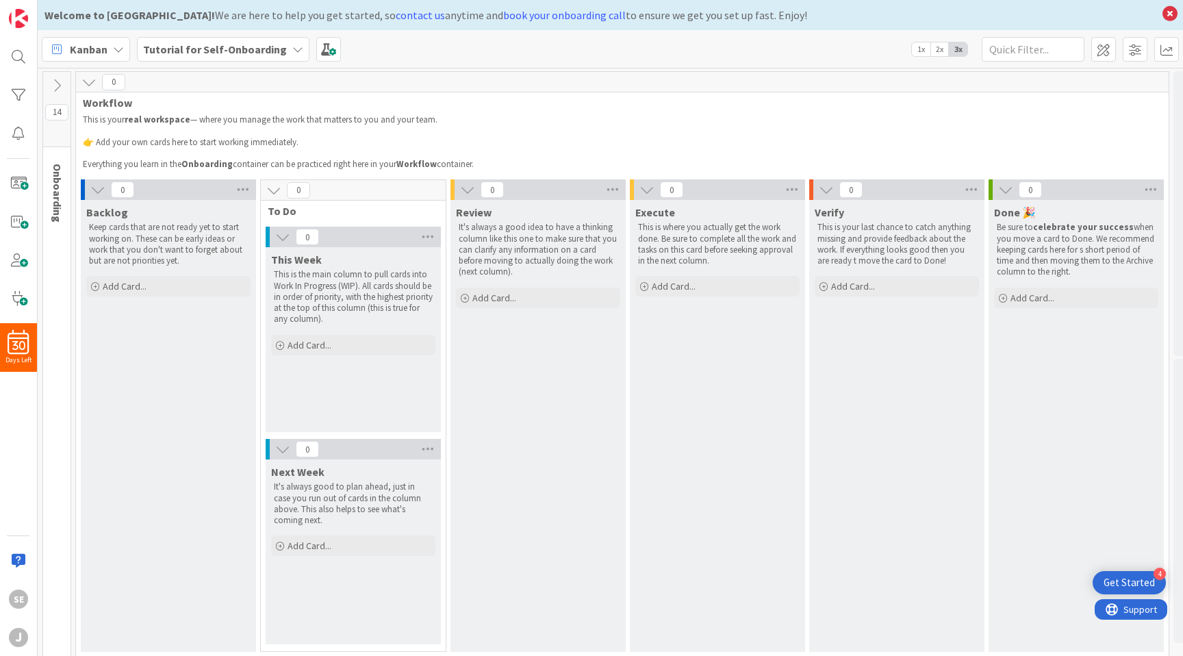
click at [61, 191] on span "Onboarding" at bounding box center [58, 193] width 14 height 59
click at [56, 84] on icon at bounding box center [56, 85] width 15 height 15
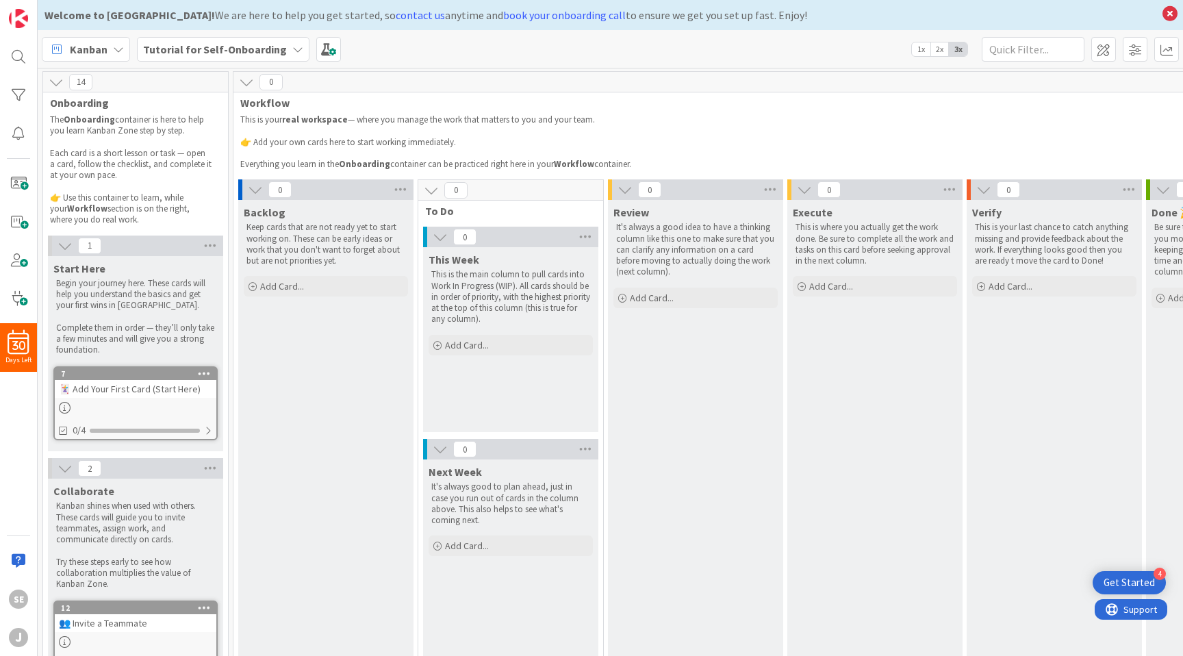
click at [275, 97] on span "Workflow" at bounding box center [774, 103] width 1069 height 14
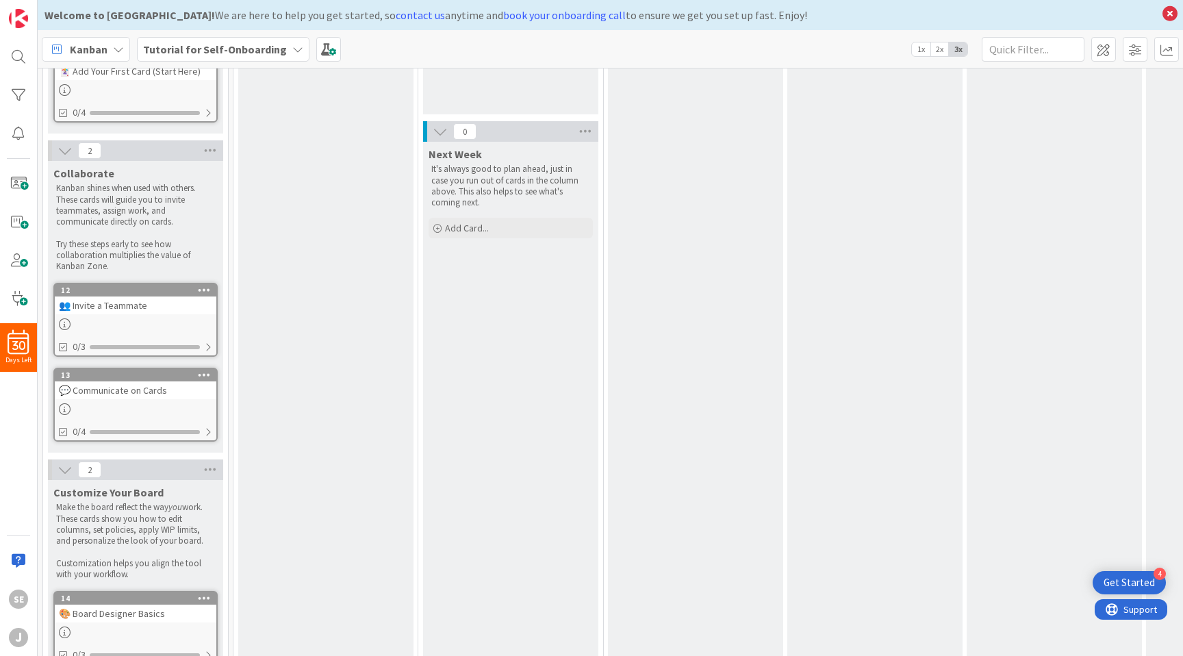
scroll to position [116, 0]
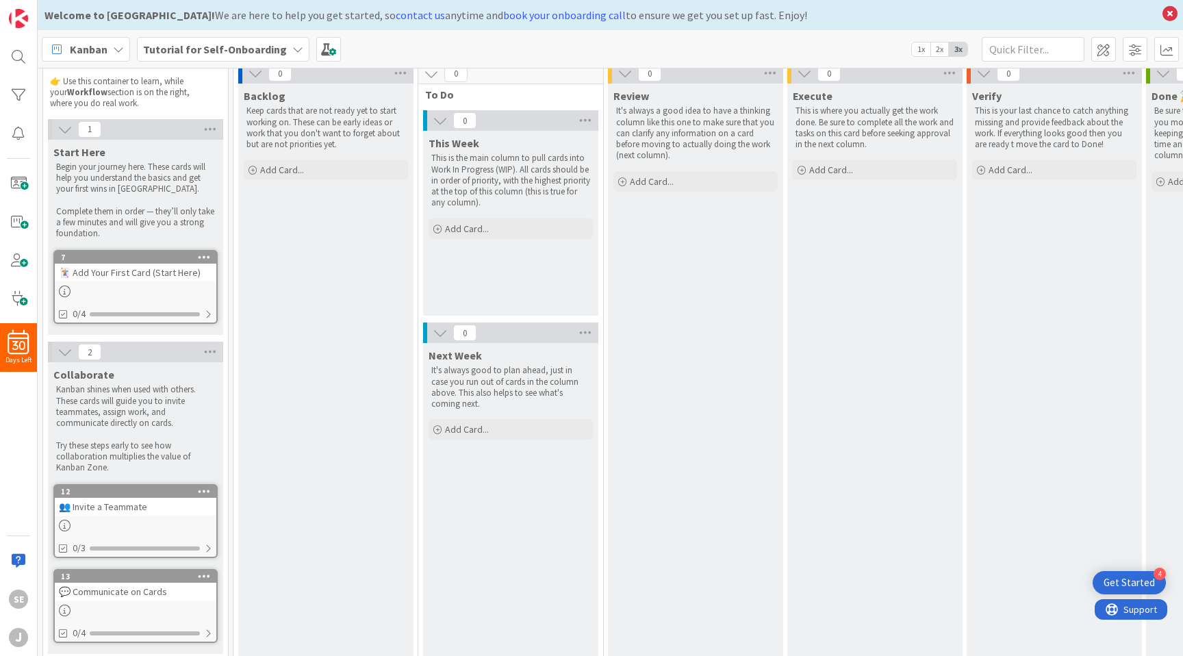
click at [444, 331] on icon at bounding box center [440, 332] width 15 height 15
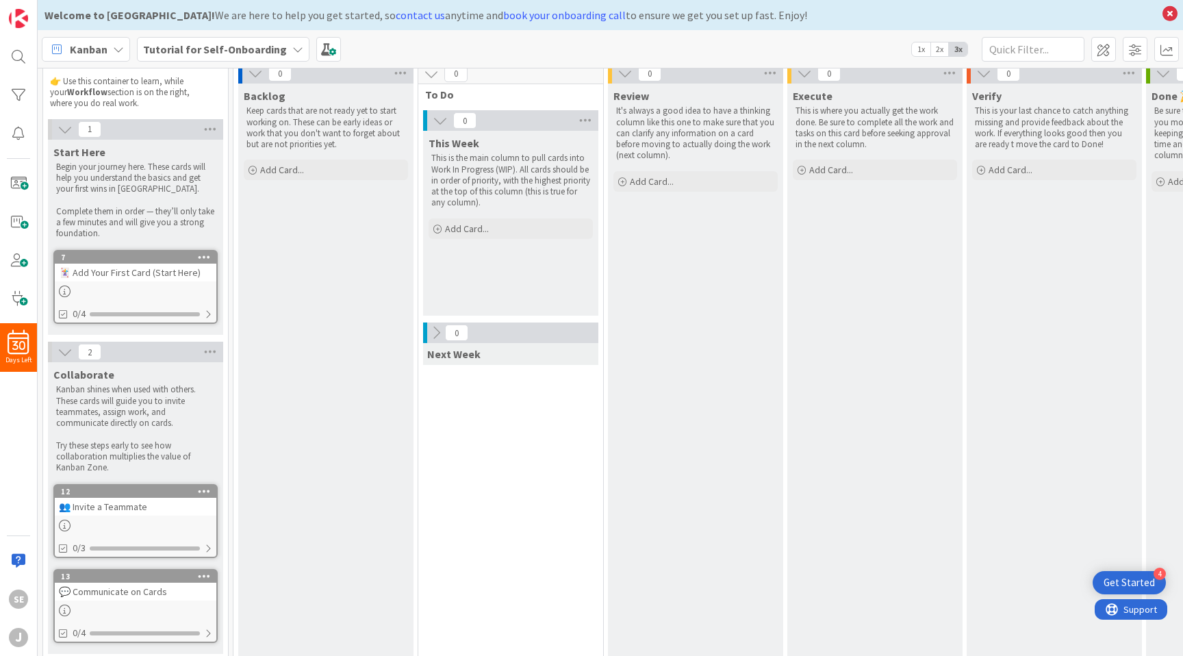
click at [440, 331] on icon at bounding box center [436, 332] width 15 height 15
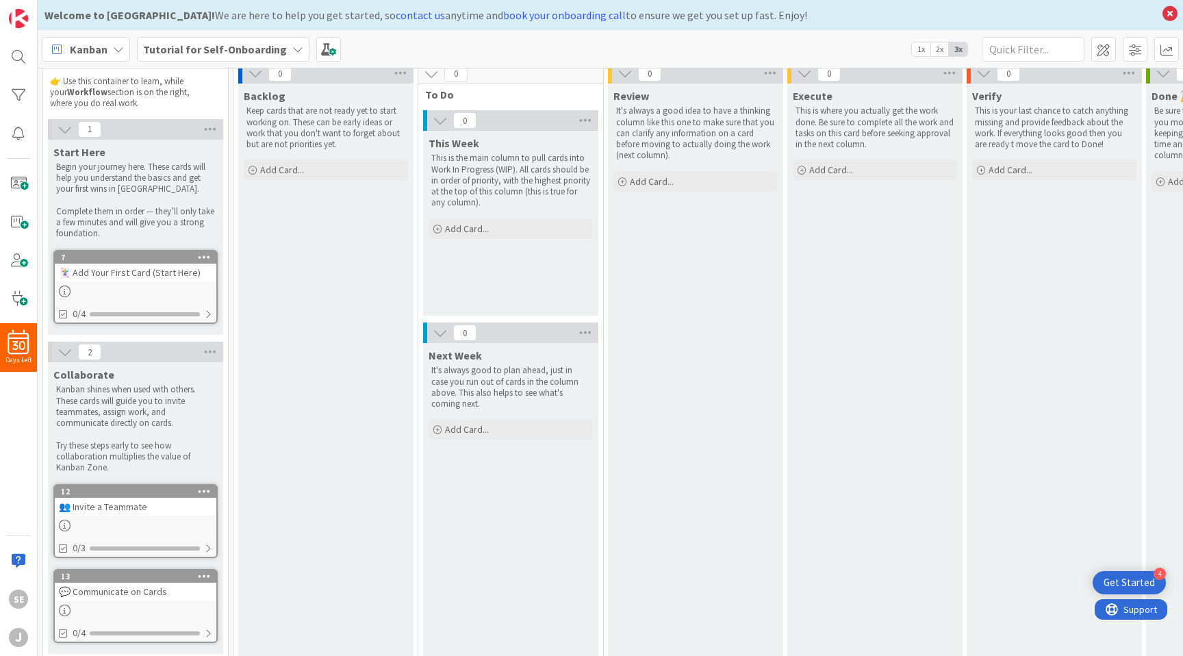
click at [164, 268] on div "🃏 Add Your First Card (Start Here)" at bounding box center [136, 273] width 162 height 18
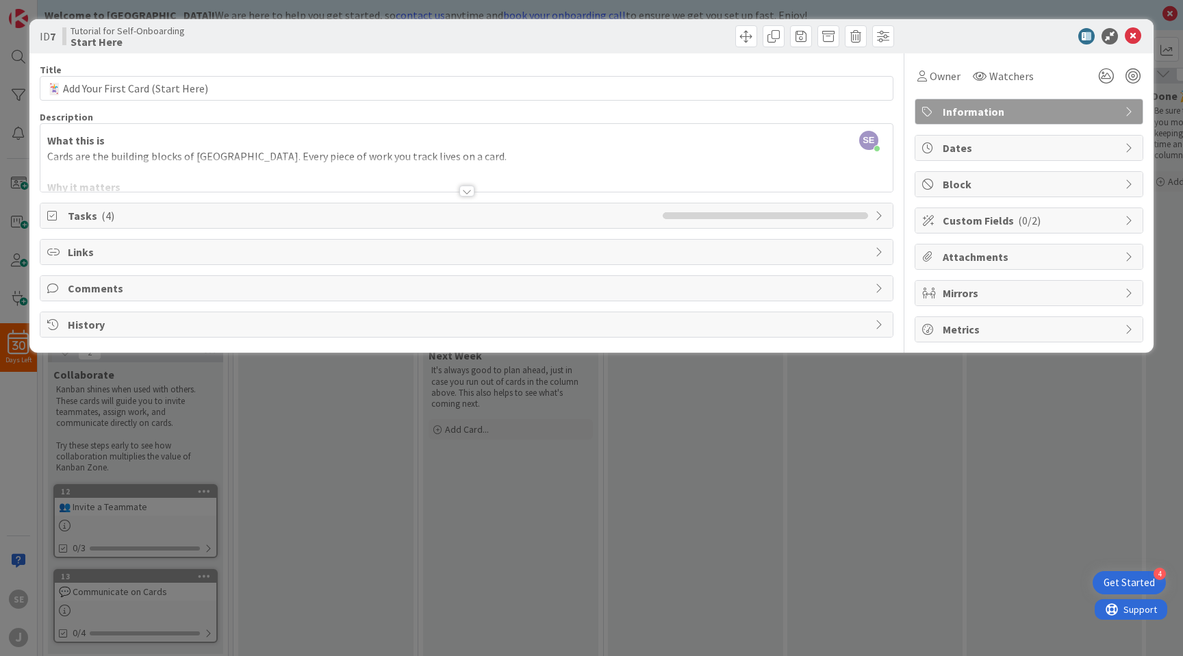
click at [756, 215] on li at bounding box center [739, 215] width 51 height 7
